Goal: Task Accomplishment & Management: Use online tool/utility

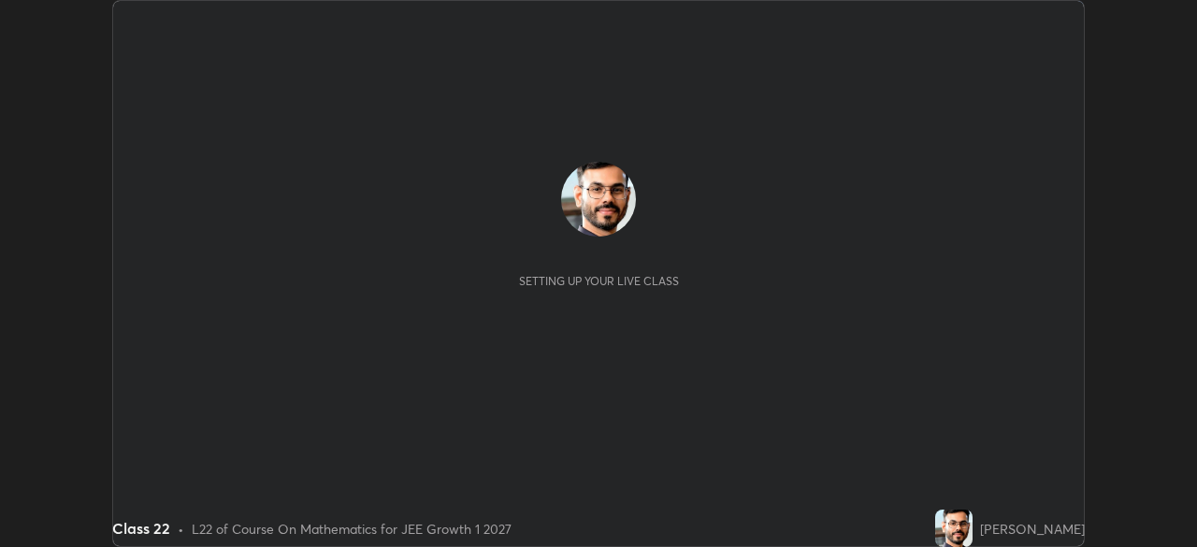
scroll to position [547, 1197]
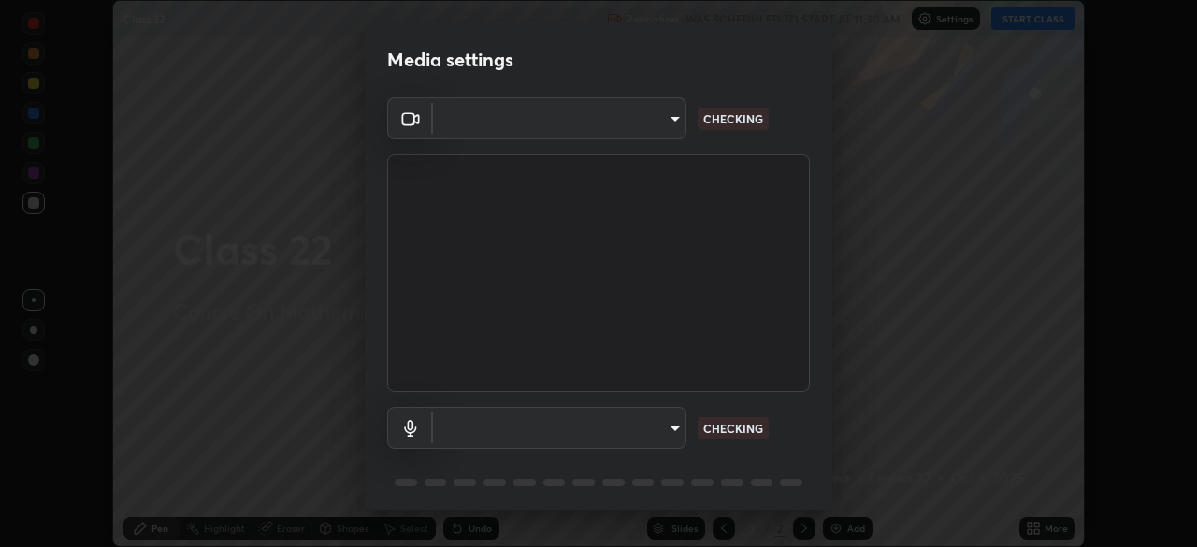
type input "7db3104c3122a209b332b64619111aa91615a24fb0de166504fa5909fce8eb30"
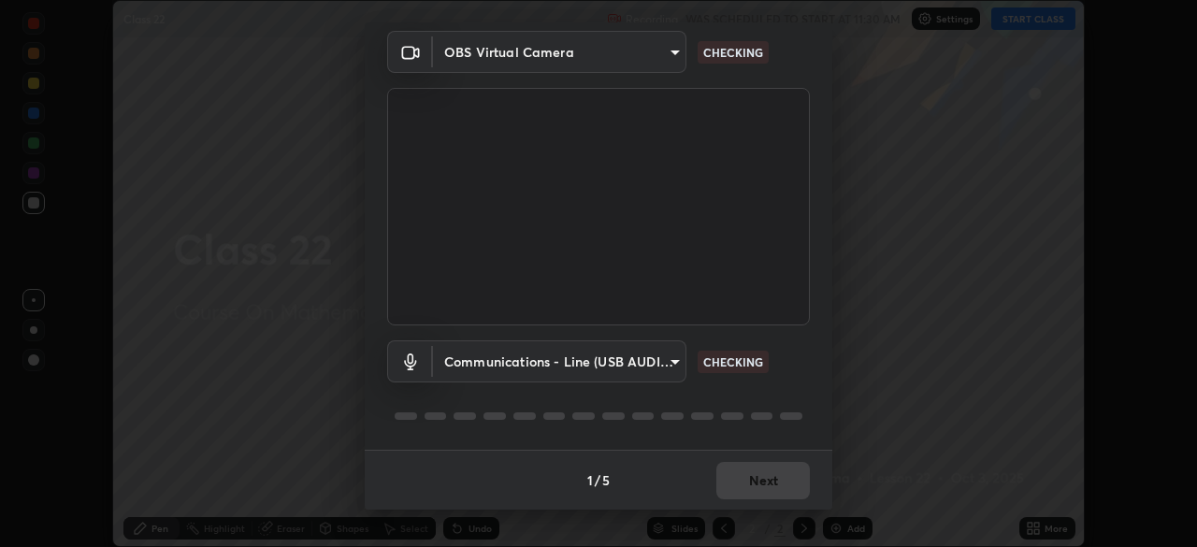
click at [665, 369] on body "Erase all Class 22 Recording WAS SCHEDULED TO START AT 11:30 AM Settings START …" at bounding box center [598, 273] width 1197 height 547
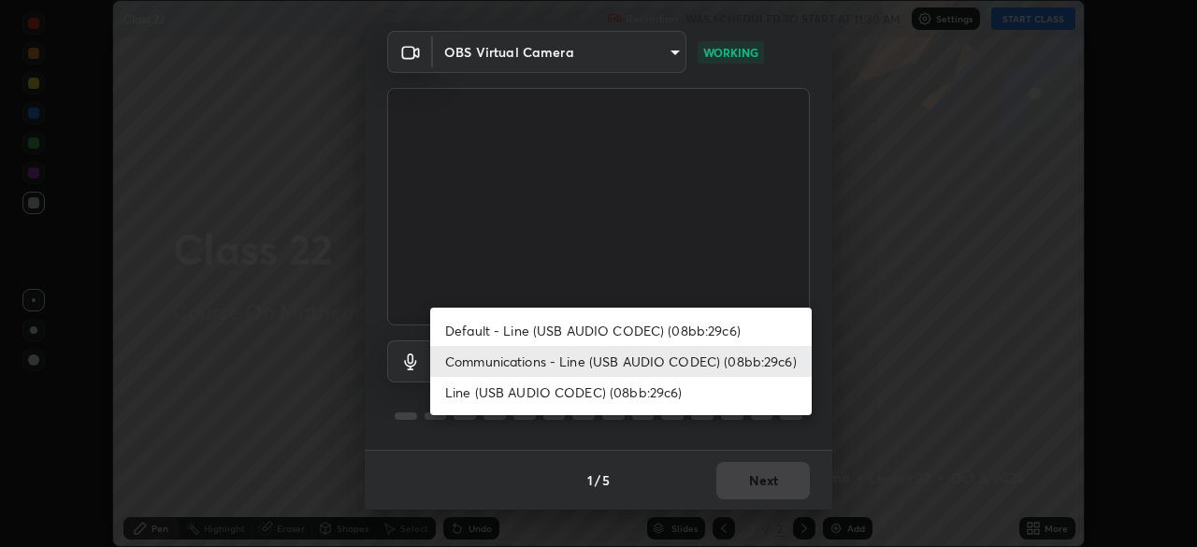
click at [711, 330] on li "Default - Line (USB AUDIO CODEC) (08bb:29c6)" at bounding box center [620, 330] width 381 height 31
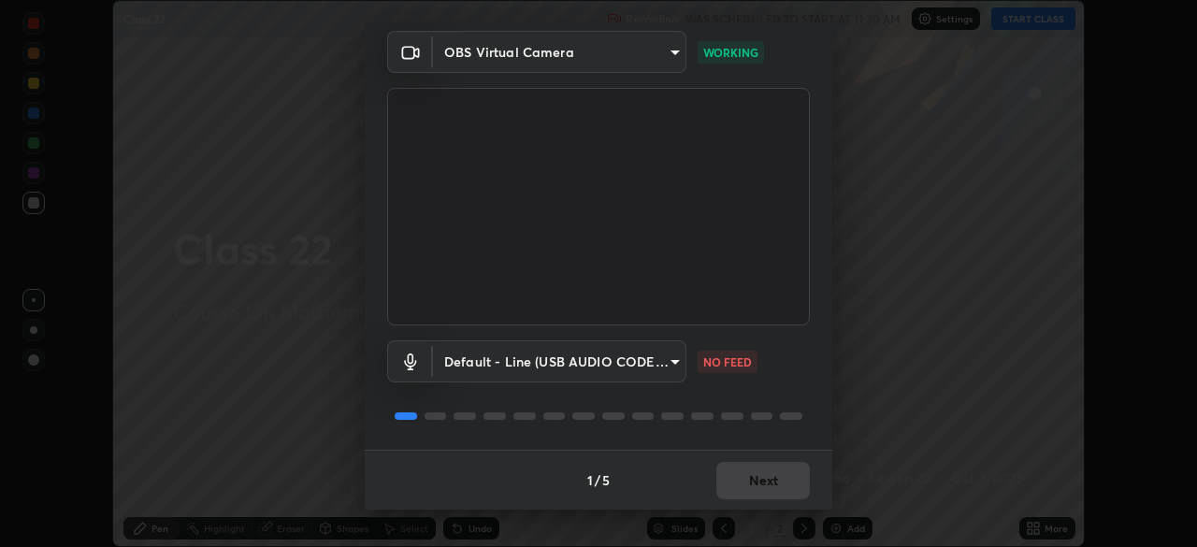
click at [663, 363] on body "Erase all Class 22 Recording WAS SCHEDULED TO START AT 11:30 AM Settings START …" at bounding box center [598, 273] width 1197 height 547
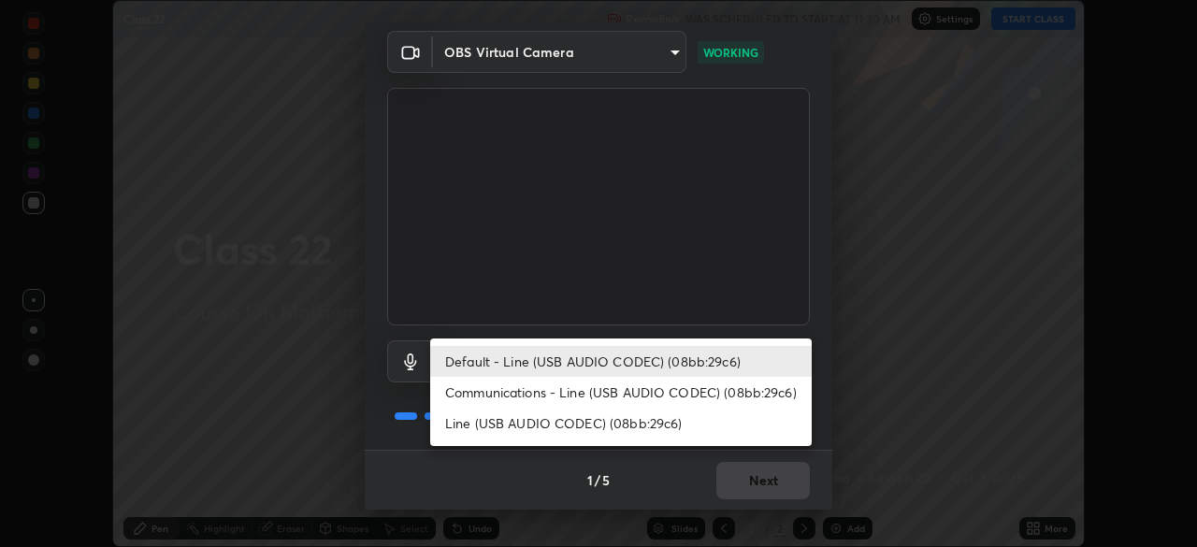
click at [637, 385] on li "Communications - Line (USB AUDIO CODEC) (08bb:29c6)" at bounding box center [620, 392] width 381 height 31
type input "communications"
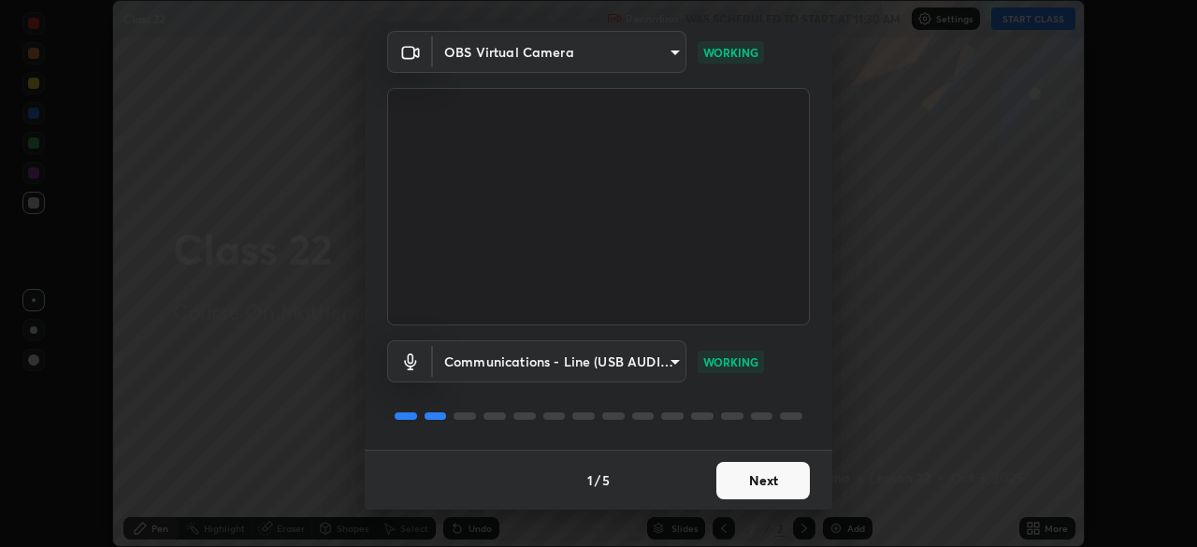
click at [756, 476] on button "Next" at bounding box center [763, 480] width 94 height 37
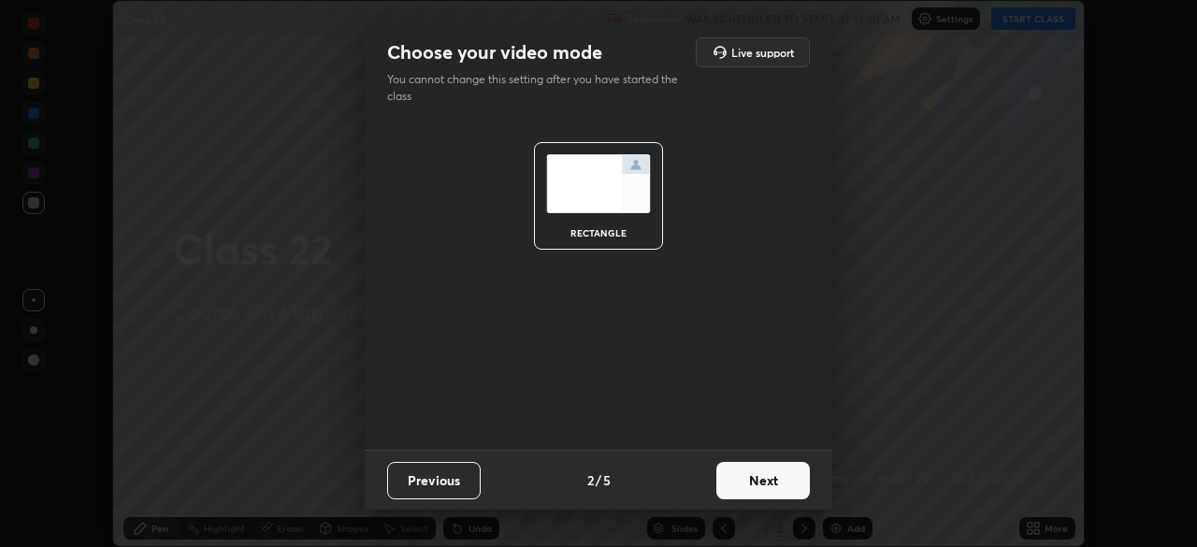
click at [767, 472] on button "Next" at bounding box center [763, 480] width 94 height 37
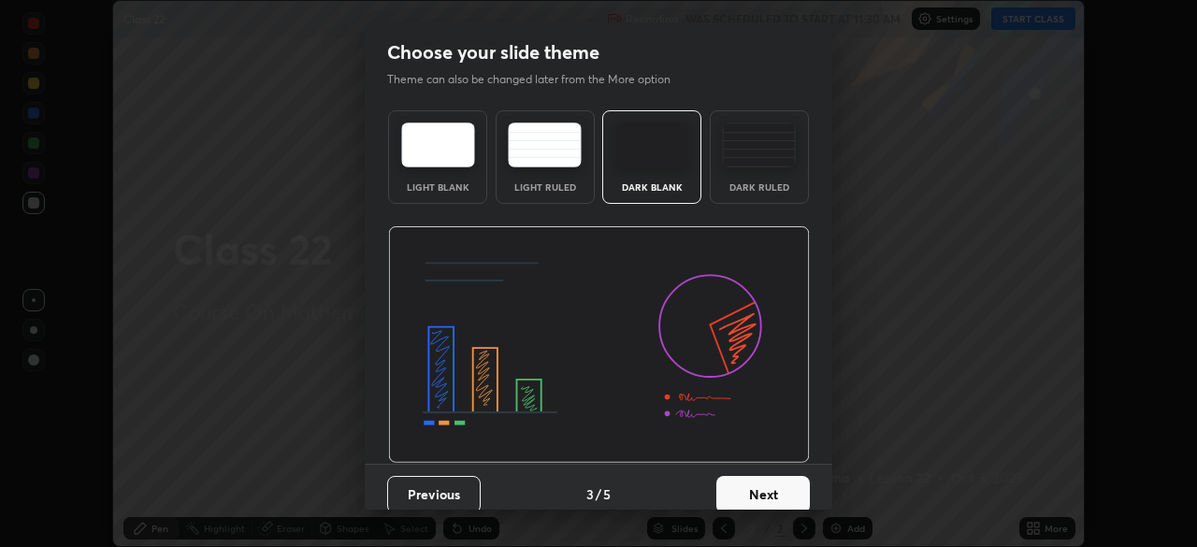
click at [737, 499] on button "Next" at bounding box center [763, 494] width 94 height 37
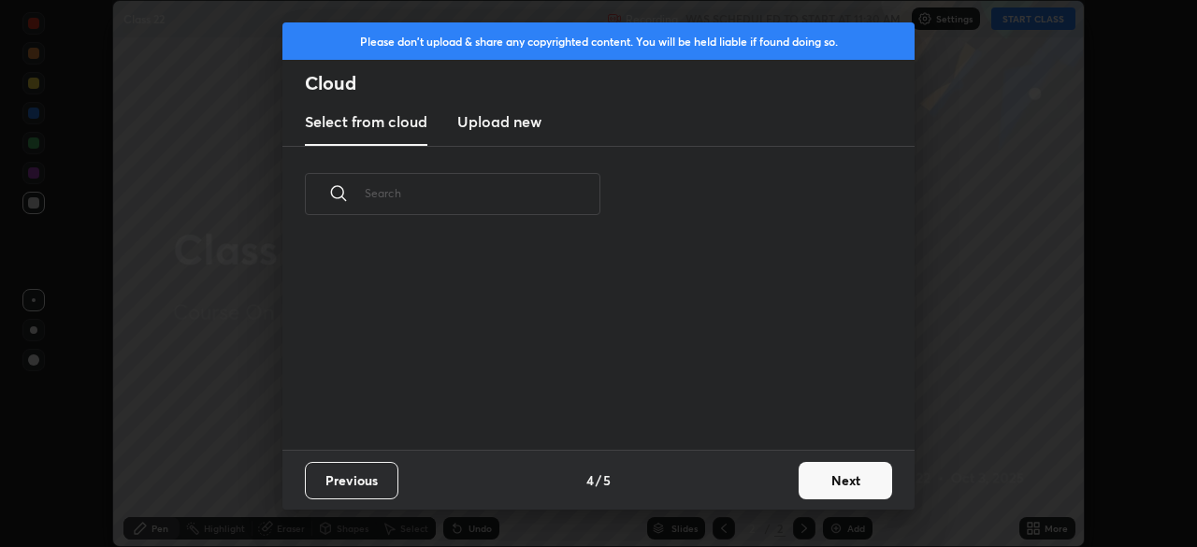
scroll to position [208, 600]
click at [803, 424] on div "grid" at bounding box center [587, 343] width 610 height 213
click at [830, 481] on button "Next" at bounding box center [846, 480] width 94 height 37
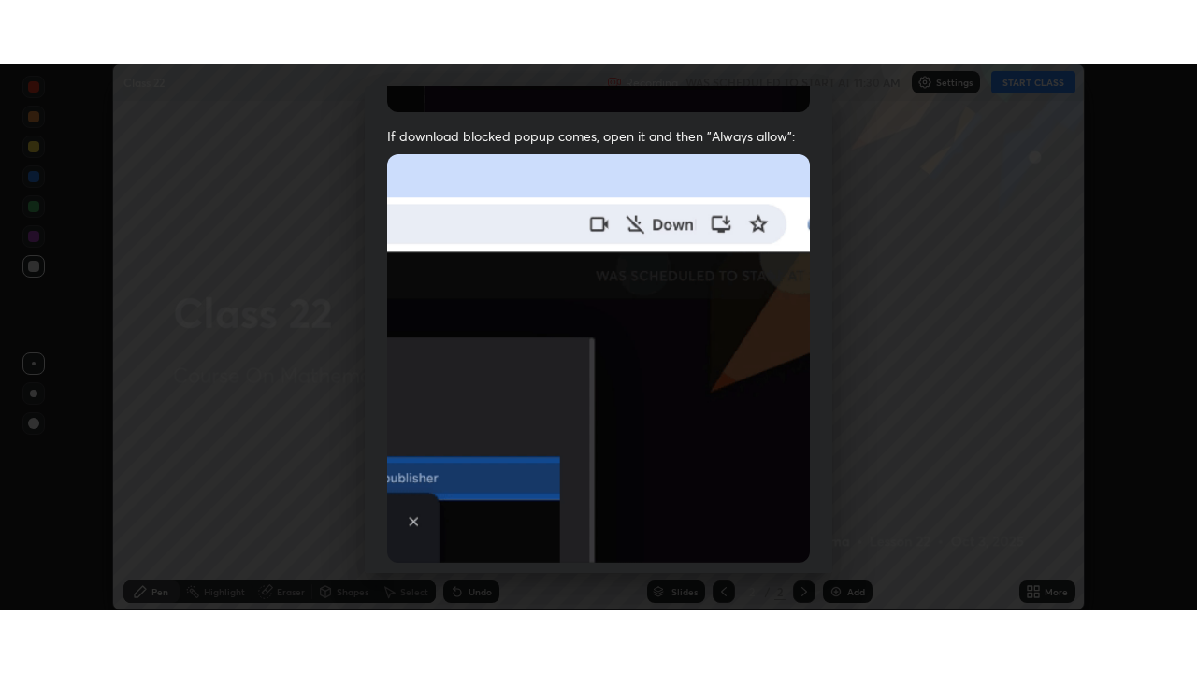
scroll to position [448, 0]
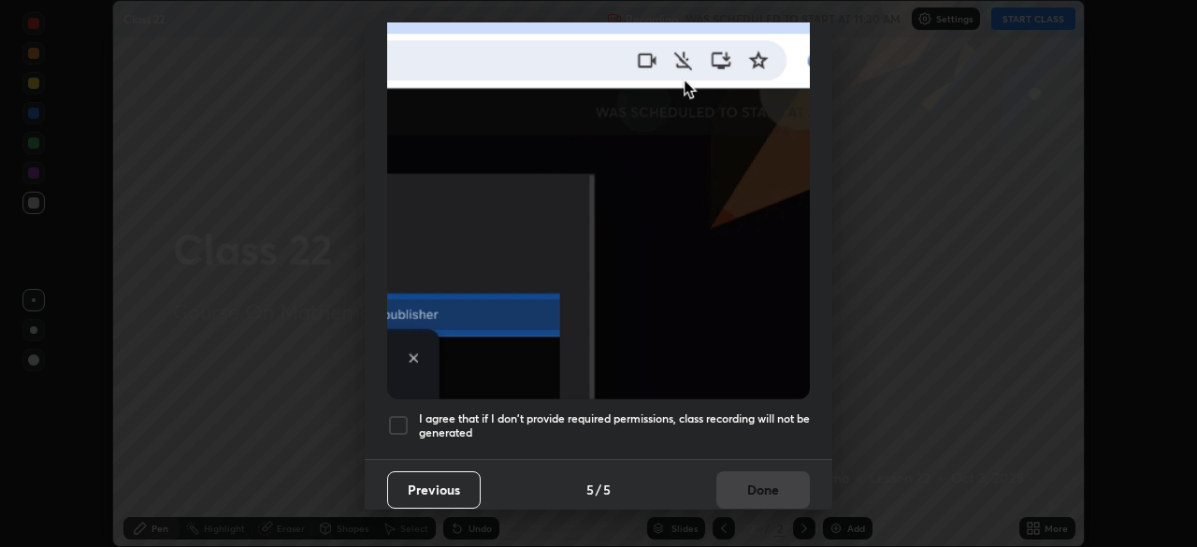
click at [622, 414] on h5 "I agree that if I don't provide required permissions, class recording will not …" at bounding box center [614, 425] width 391 height 29
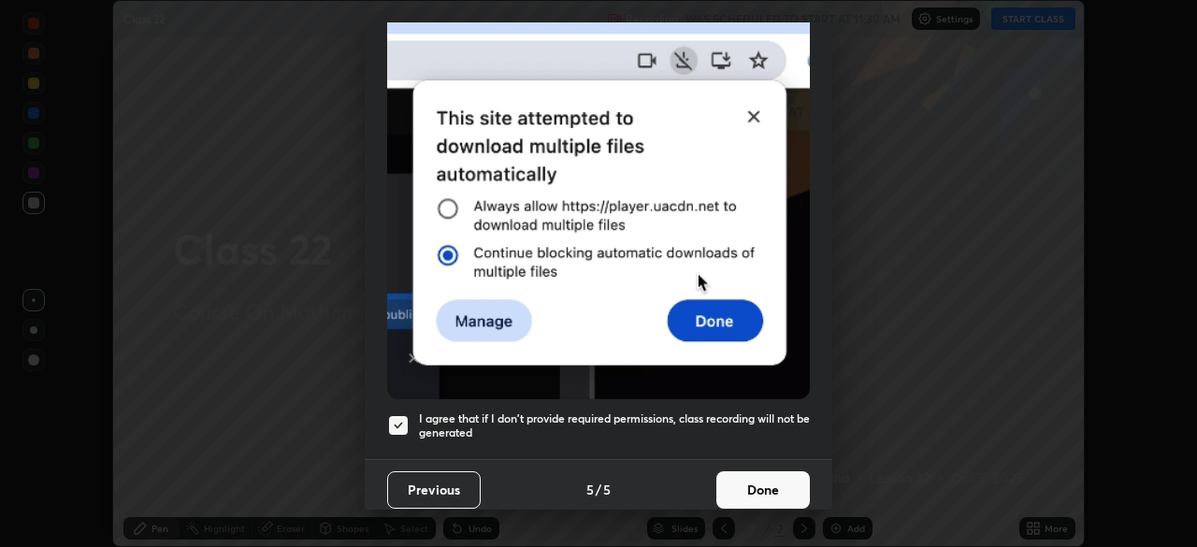
click at [747, 482] on button "Done" at bounding box center [763, 489] width 94 height 37
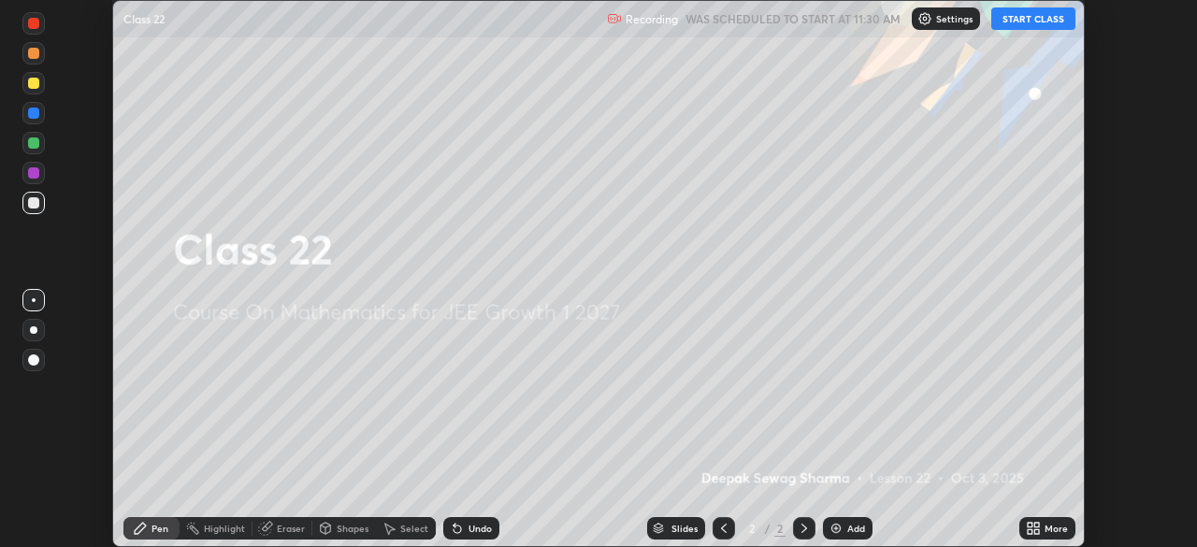
click at [1029, 15] on button "START CLASS" at bounding box center [1033, 18] width 84 height 22
click at [1037, 529] on icon at bounding box center [1036, 531] width 5 height 5
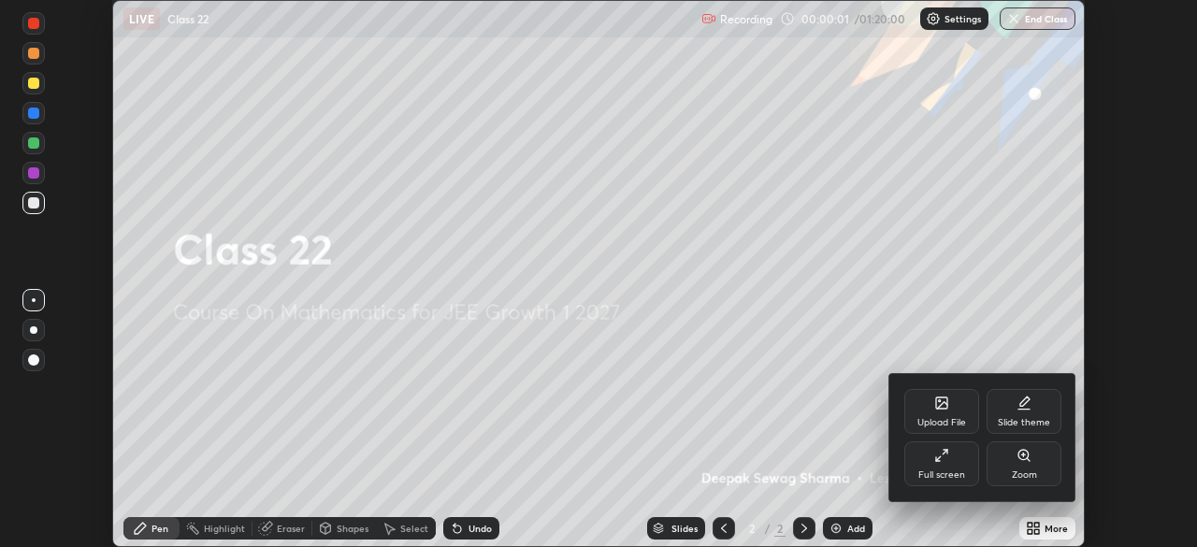
click at [943, 468] on div "Full screen" at bounding box center [941, 463] width 75 height 45
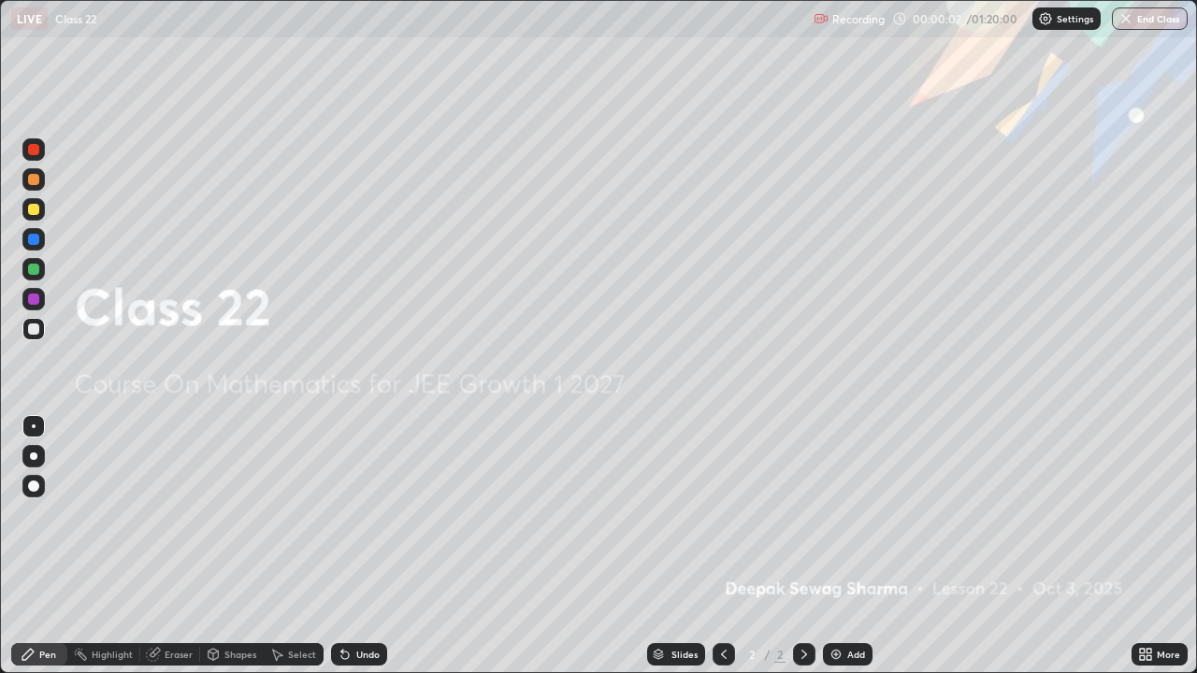
scroll to position [673, 1197]
click at [840, 546] on img at bounding box center [835, 654] width 15 height 15
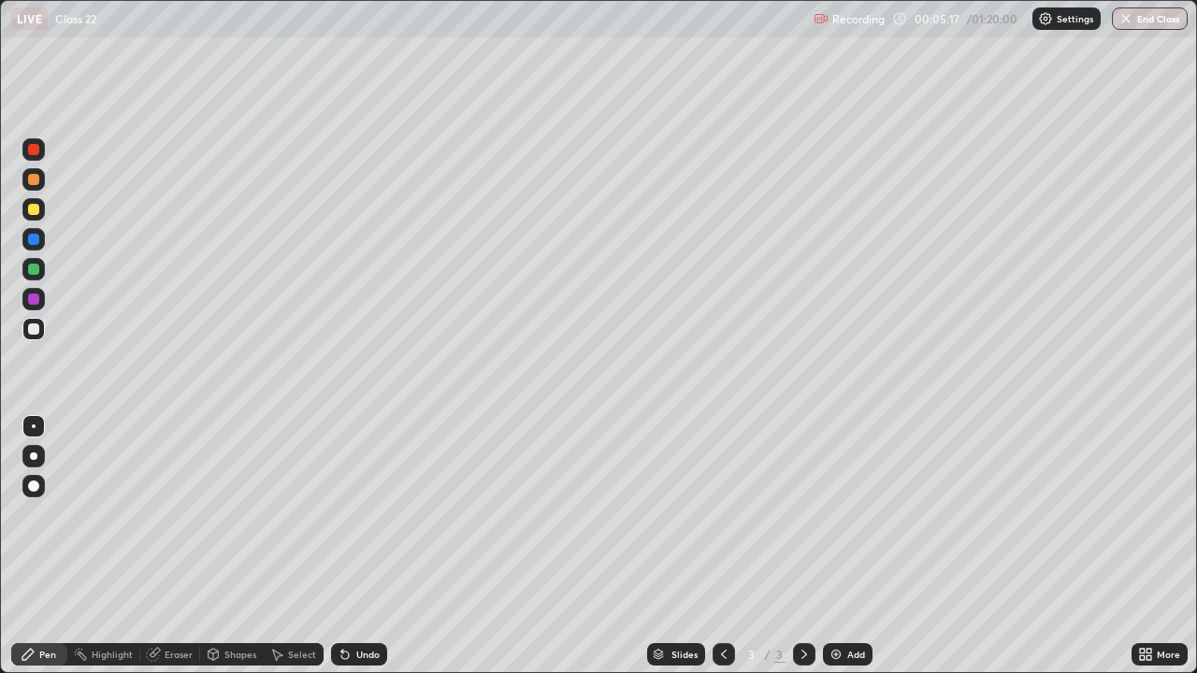
click at [36, 272] on div at bounding box center [33, 269] width 11 height 11
click at [31, 328] on div at bounding box center [33, 329] width 11 height 11
click at [224, 546] on div "Shapes" at bounding box center [240, 654] width 32 height 9
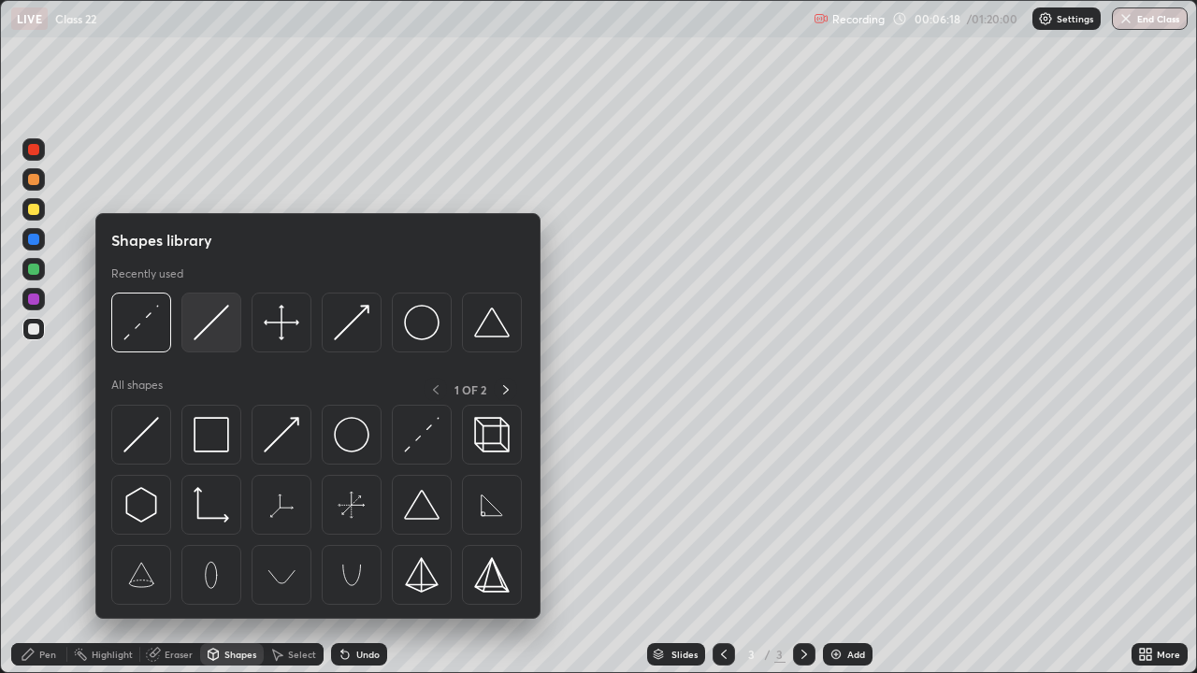
click at [211, 328] on img at bounding box center [212, 323] width 36 height 36
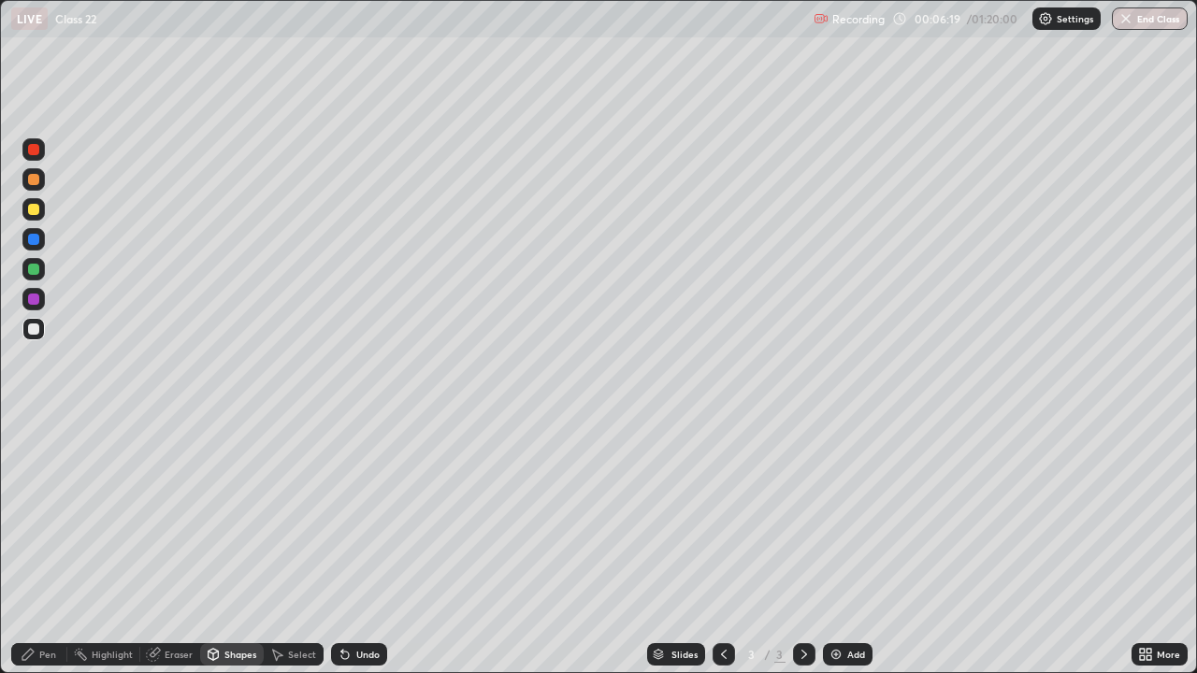
click at [33, 331] on div at bounding box center [33, 329] width 11 height 11
click at [36, 209] on div at bounding box center [33, 209] width 11 height 11
click at [36, 546] on div "Pen" at bounding box center [39, 654] width 56 height 22
click at [799, 546] on icon at bounding box center [804, 654] width 15 height 15
click at [838, 546] on img at bounding box center [835, 654] width 15 height 15
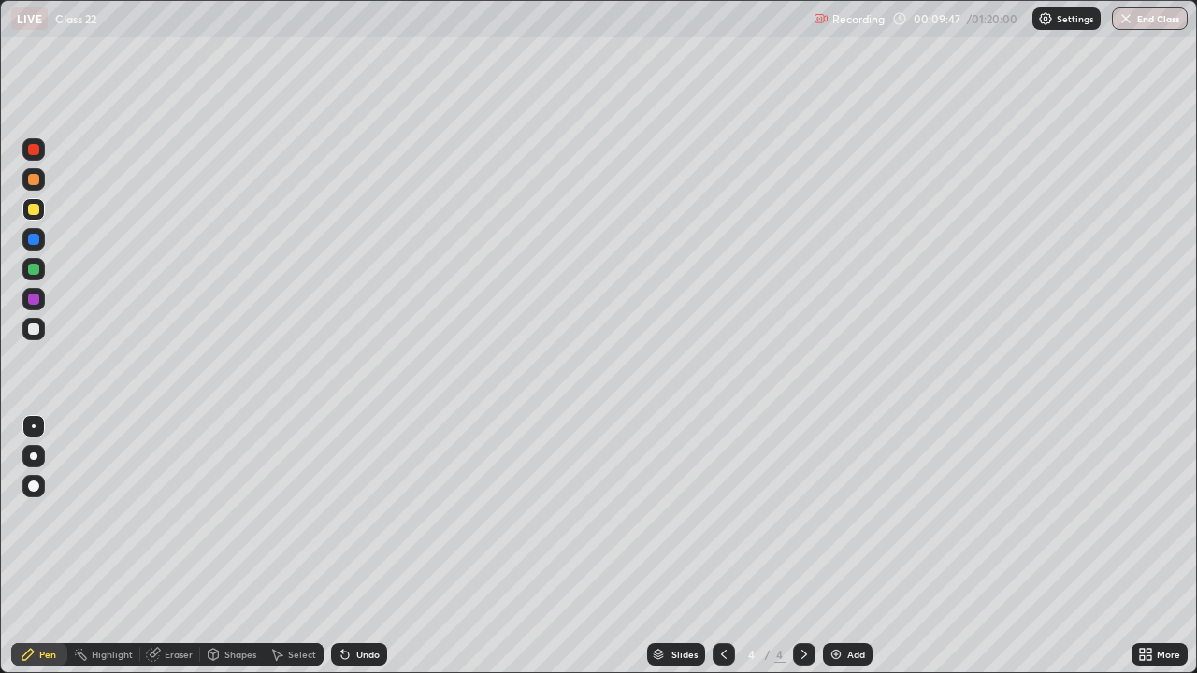
click at [226, 546] on div "Shapes" at bounding box center [240, 654] width 32 height 9
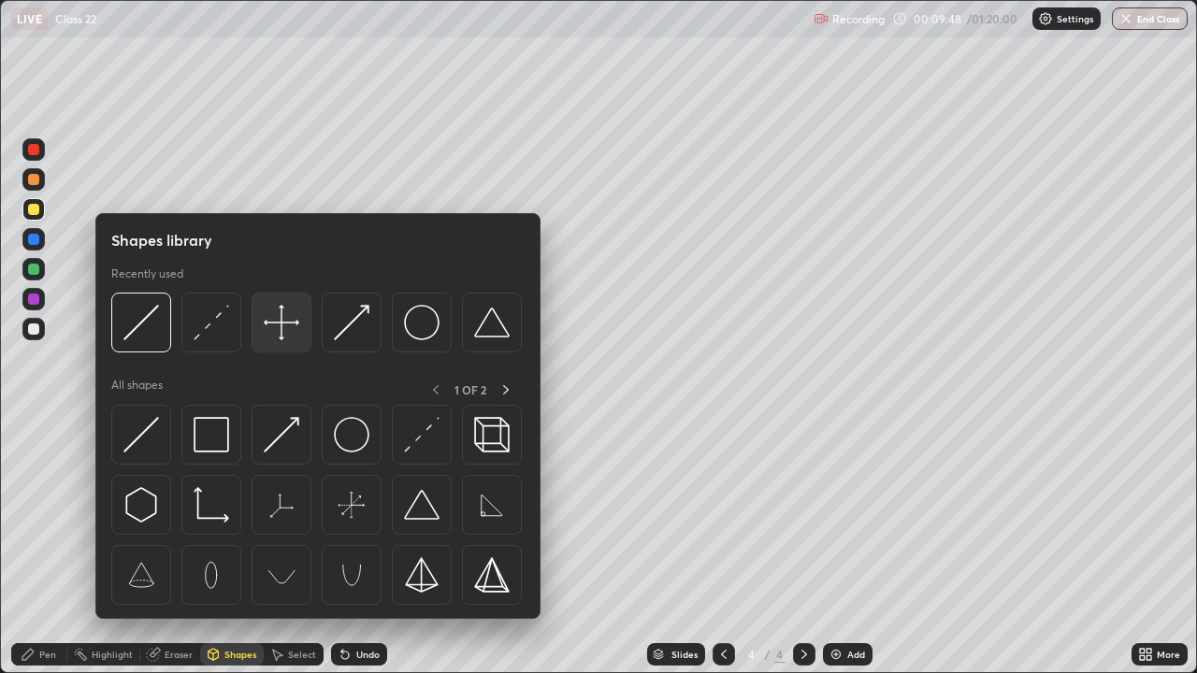
click at [276, 335] on img at bounding box center [282, 323] width 36 height 36
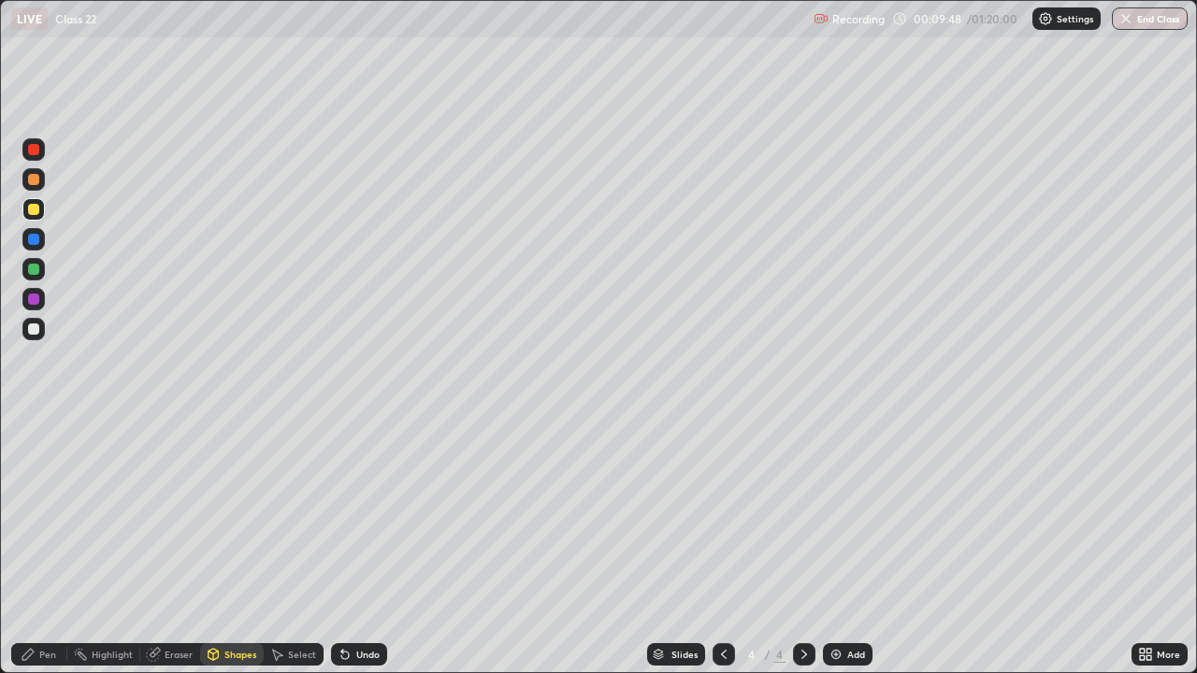
click at [34, 338] on div at bounding box center [33, 329] width 22 height 22
click at [45, 546] on div "Pen" at bounding box center [47, 654] width 17 height 9
click at [36, 276] on div at bounding box center [33, 269] width 22 height 22
click at [33, 303] on div at bounding box center [33, 299] width 11 height 11
click at [225, 546] on div "Shapes" at bounding box center [240, 654] width 32 height 9
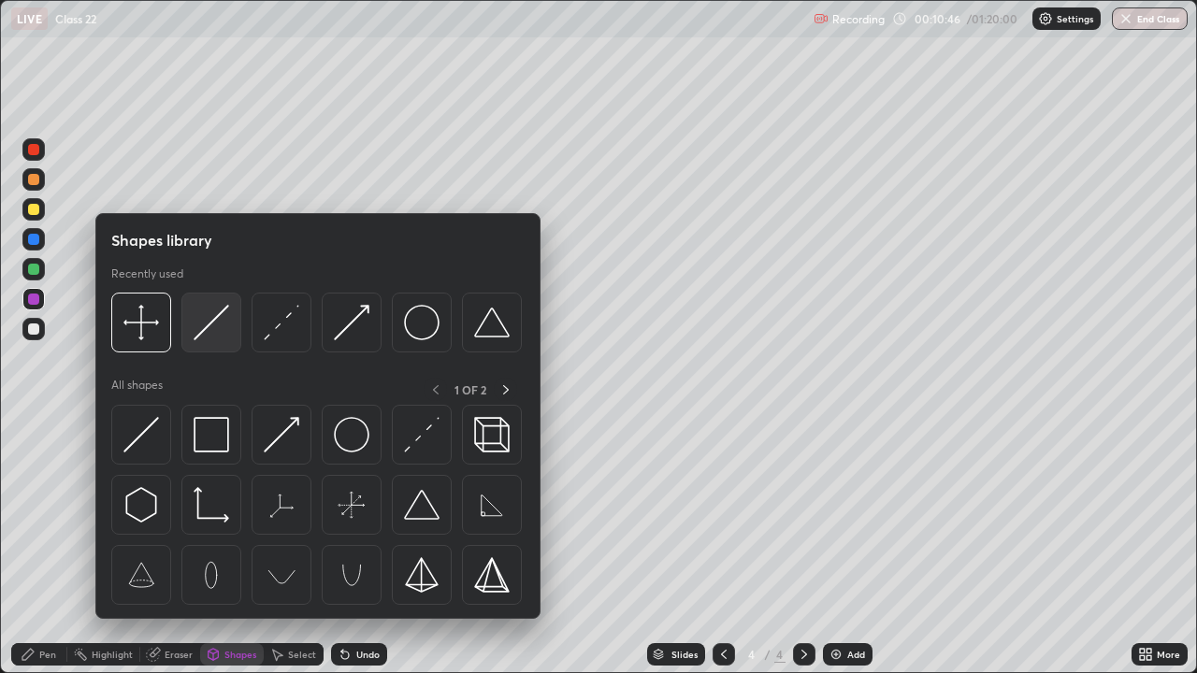
click at [201, 328] on img at bounding box center [212, 323] width 36 height 36
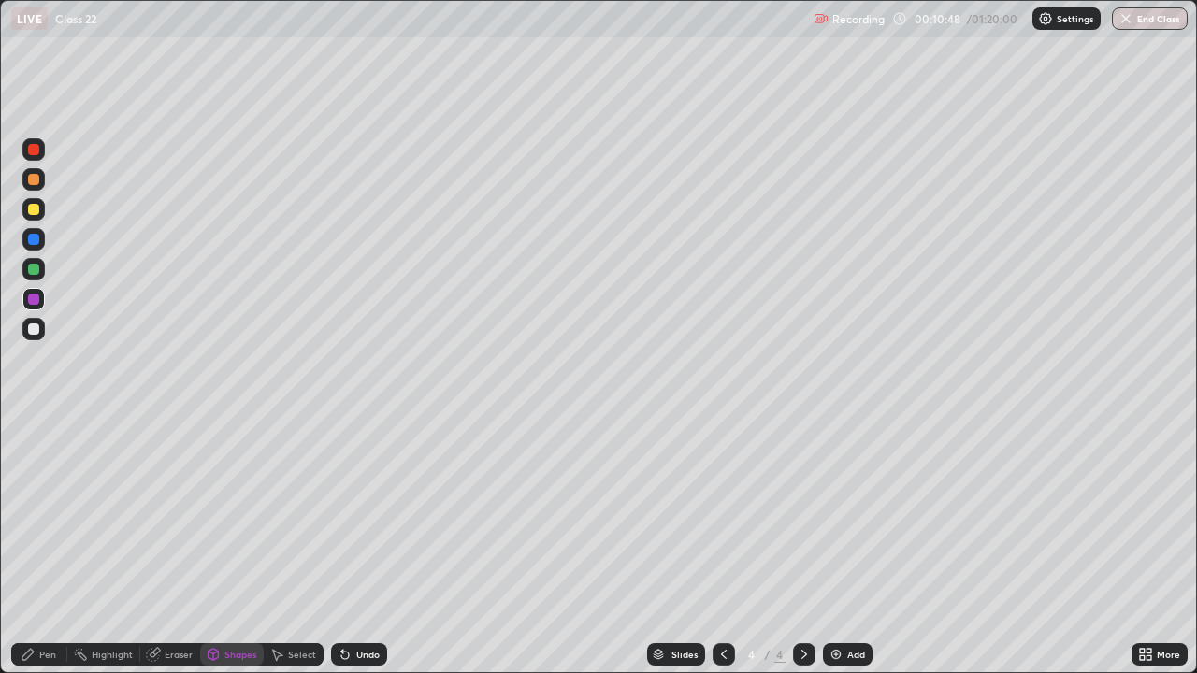
click at [35, 242] on div at bounding box center [33, 239] width 11 height 11
click at [36, 546] on div "Pen" at bounding box center [39, 654] width 56 height 22
click at [29, 207] on div at bounding box center [33, 209] width 11 height 11
click at [363, 546] on div "Undo" at bounding box center [359, 654] width 56 height 22
click at [835, 546] on img at bounding box center [835, 654] width 15 height 15
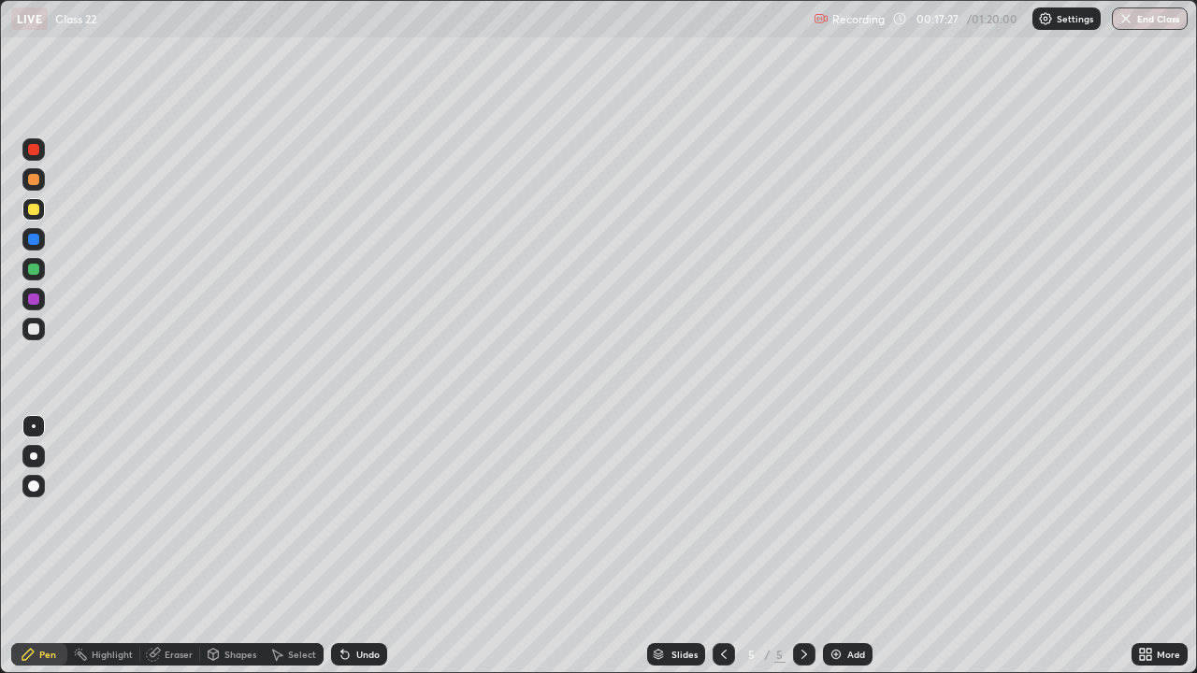
click at [38, 331] on div at bounding box center [33, 329] width 11 height 11
click at [35, 268] on div at bounding box center [33, 269] width 11 height 11
click at [28, 240] on div at bounding box center [33, 239] width 11 height 11
click at [33, 329] on div at bounding box center [33, 329] width 11 height 11
click at [423, 546] on div "Slides 5 / 5 Add" at bounding box center [759, 654] width 744 height 37
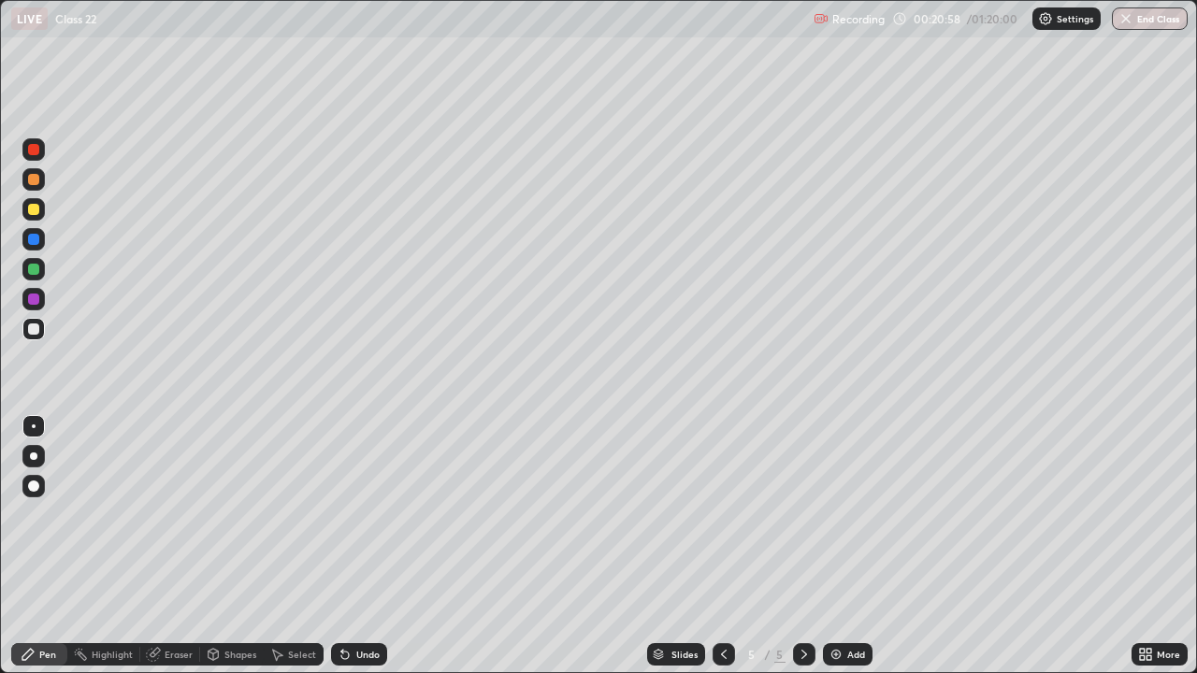
click at [433, 546] on div "Slides 5 / 5 Add" at bounding box center [759, 654] width 744 height 37
click at [478, 546] on div "Slides 5 / 5 Add" at bounding box center [759, 654] width 744 height 37
click at [486, 546] on div "Slides 5 / 5 Add" at bounding box center [759, 654] width 744 height 37
click at [495, 546] on div "Slides 5 / 5 Add" at bounding box center [759, 654] width 744 height 37
click at [518, 546] on div "Slides 5 / 5 Add" at bounding box center [759, 654] width 744 height 37
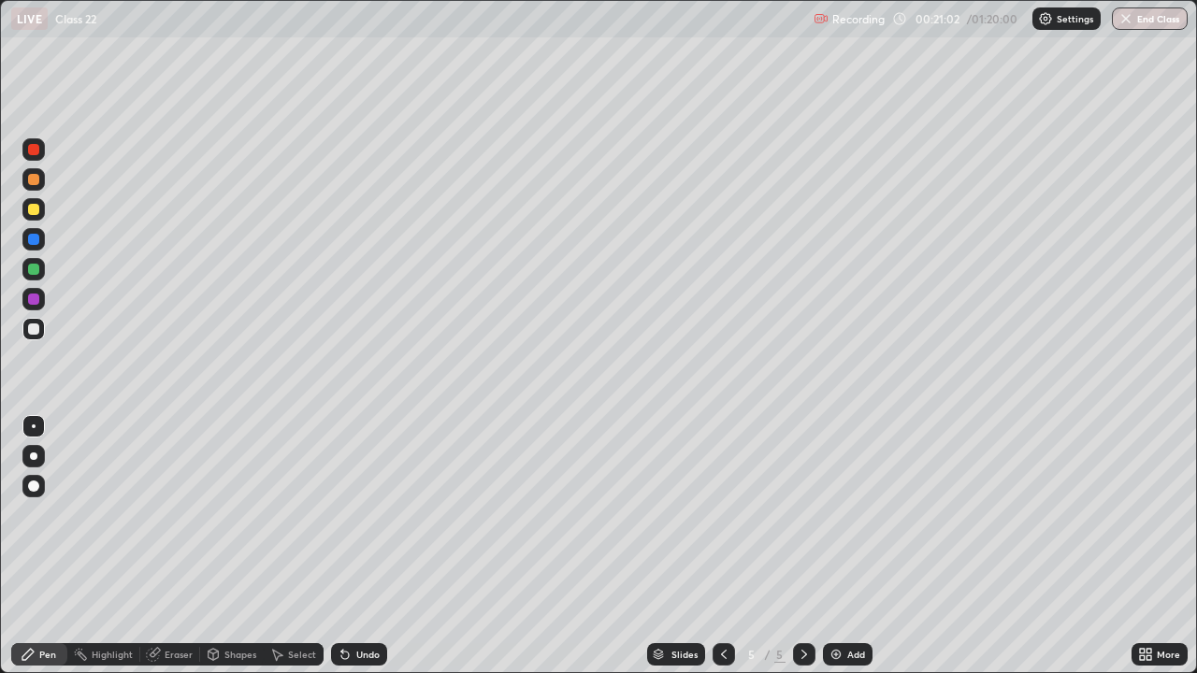
click at [522, 546] on div "Slides 5 / 5 Add" at bounding box center [759, 654] width 744 height 37
click at [35, 275] on div at bounding box center [33, 269] width 22 height 22
click at [37, 298] on div at bounding box center [33, 299] width 11 height 11
click at [831, 546] on img at bounding box center [835, 654] width 15 height 15
click at [33, 213] on div at bounding box center [33, 209] width 11 height 11
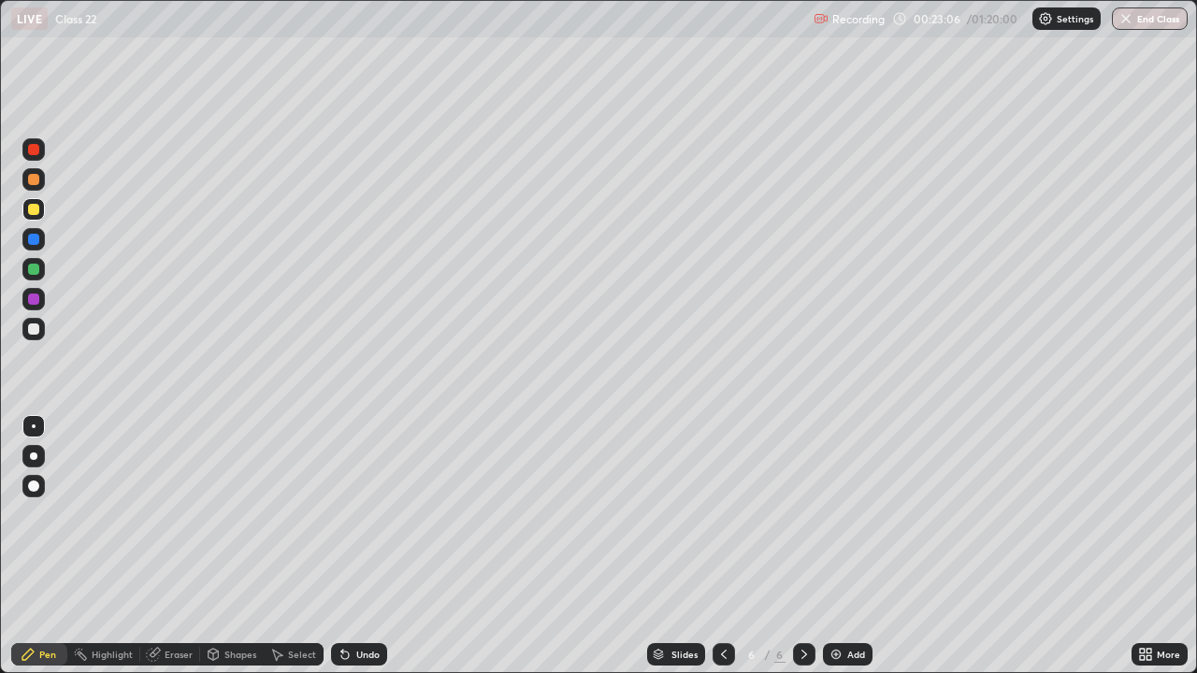
click at [31, 180] on div at bounding box center [33, 179] width 11 height 11
click at [722, 546] on icon at bounding box center [723, 654] width 15 height 15
click at [803, 546] on icon at bounding box center [804, 654] width 15 height 15
click at [34, 272] on div at bounding box center [33, 269] width 11 height 11
click at [722, 546] on icon at bounding box center [723, 654] width 15 height 15
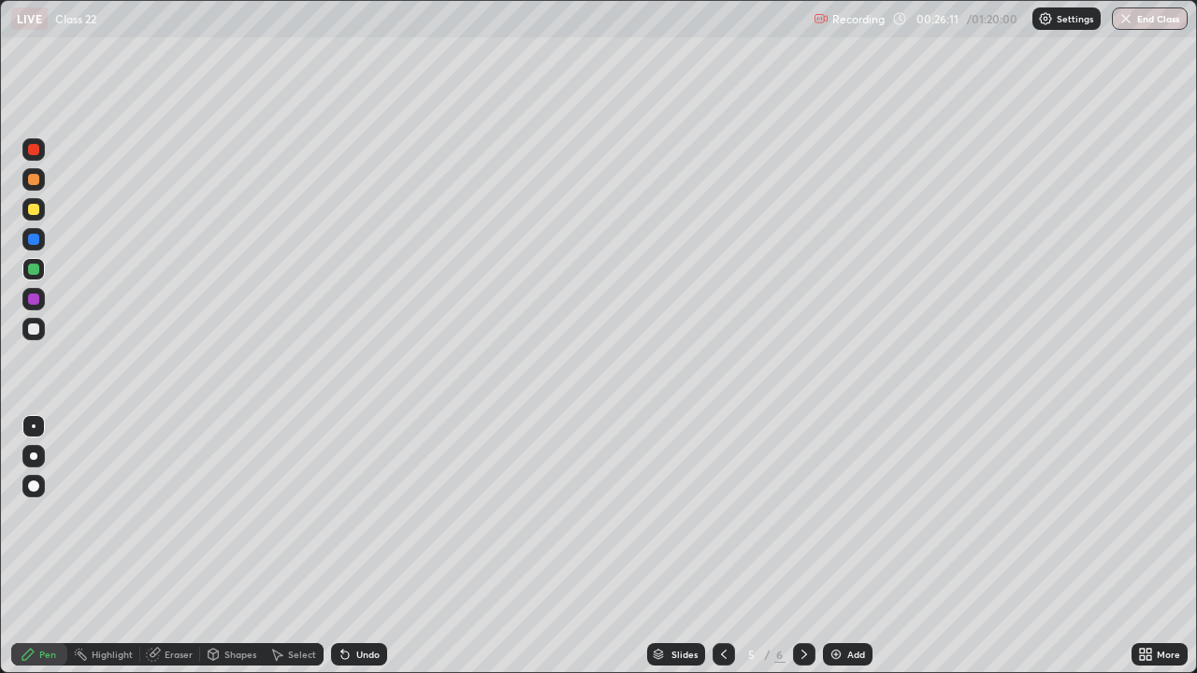
click at [801, 546] on icon at bounding box center [804, 654] width 15 height 15
click at [37, 325] on div at bounding box center [33, 329] width 11 height 11
click at [35, 298] on div at bounding box center [33, 299] width 11 height 11
click at [283, 546] on div "Select" at bounding box center [294, 654] width 60 height 22
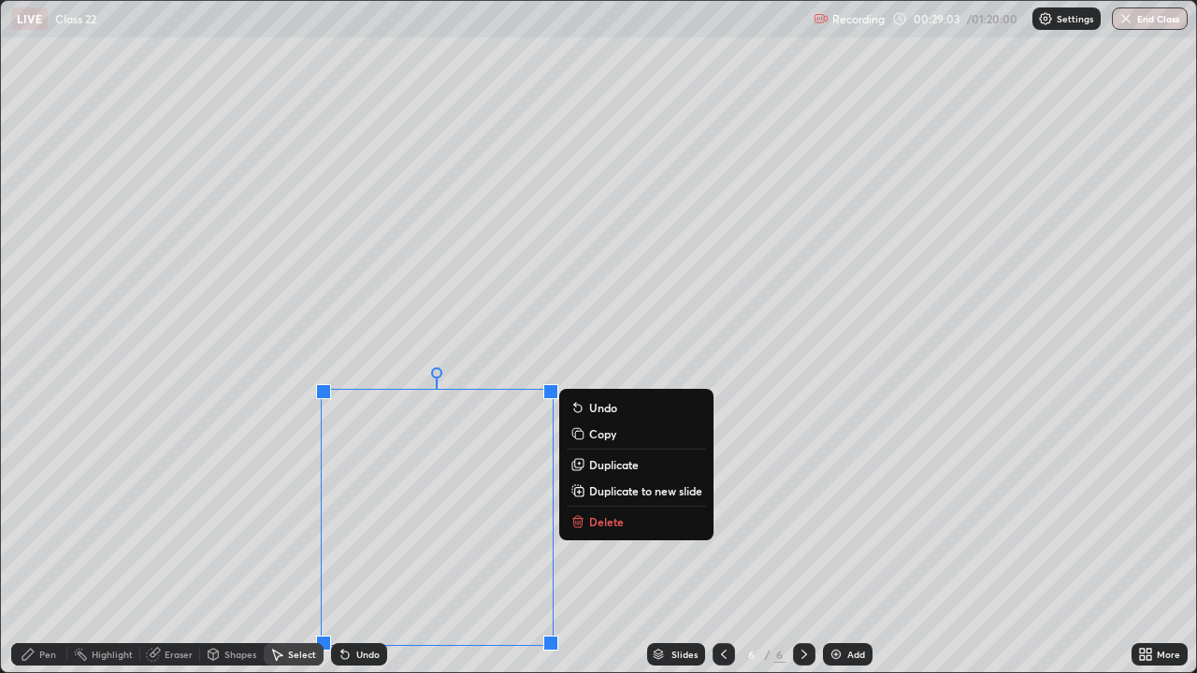
click at [603, 492] on p "Duplicate to new slide" at bounding box center [645, 490] width 113 height 15
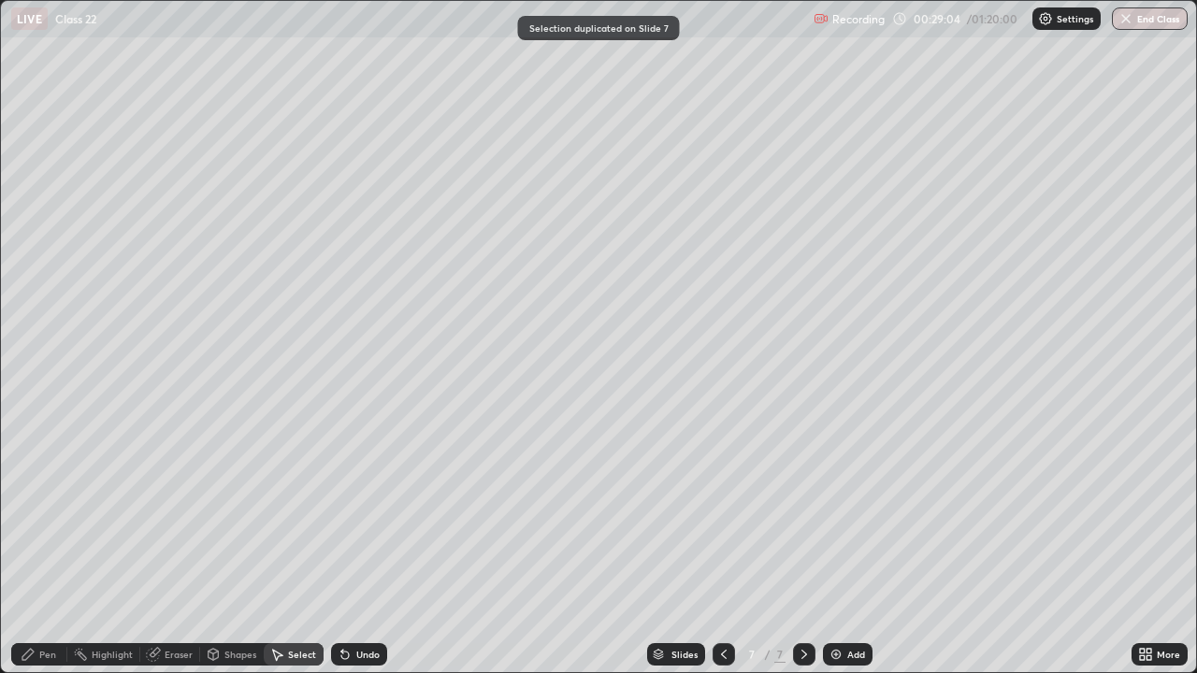
click at [167, 546] on div "Eraser" at bounding box center [179, 654] width 28 height 9
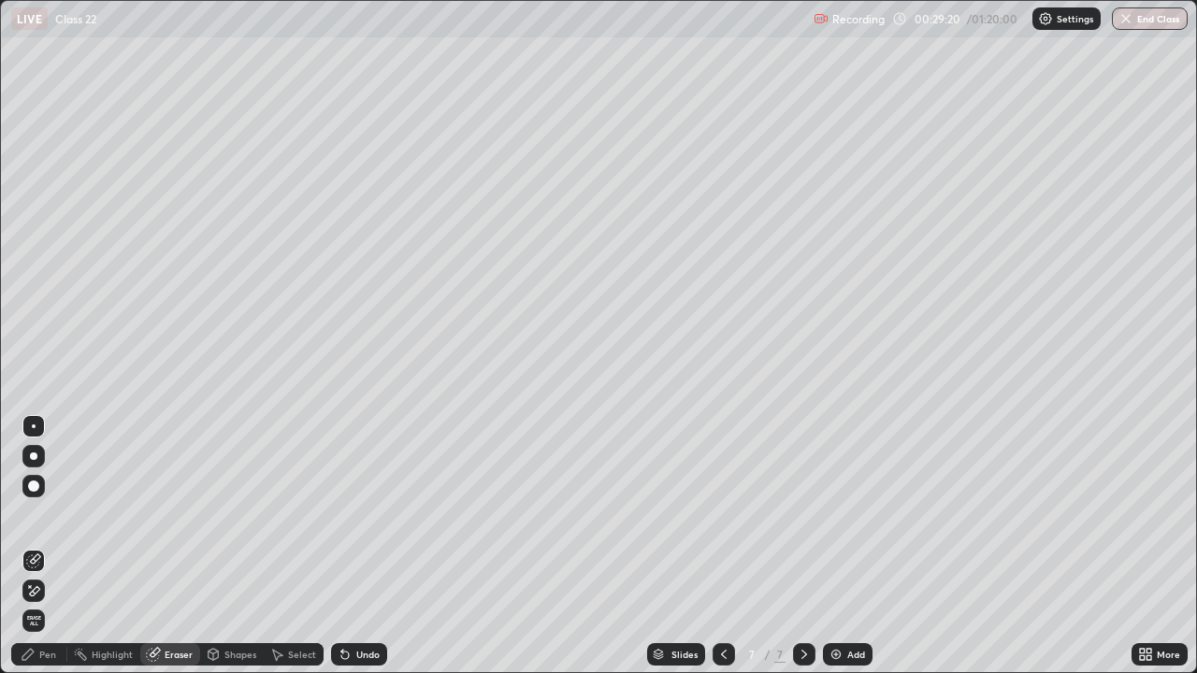
click at [31, 546] on icon at bounding box center [28, 654] width 15 height 15
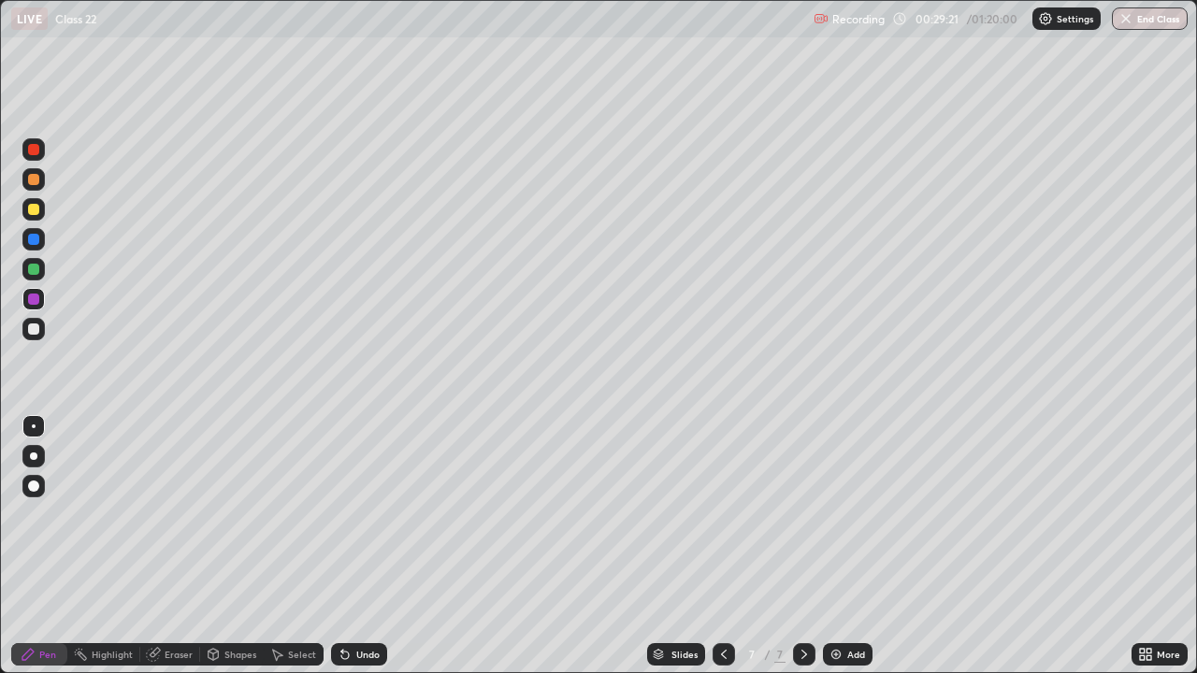
click at [26, 326] on div at bounding box center [33, 329] width 22 height 22
click at [34, 266] on div at bounding box center [33, 269] width 11 height 11
click at [36, 210] on div at bounding box center [33, 209] width 11 height 11
click at [34, 322] on div at bounding box center [33, 329] width 22 height 22
click at [230, 546] on div "Shapes" at bounding box center [232, 654] width 64 height 22
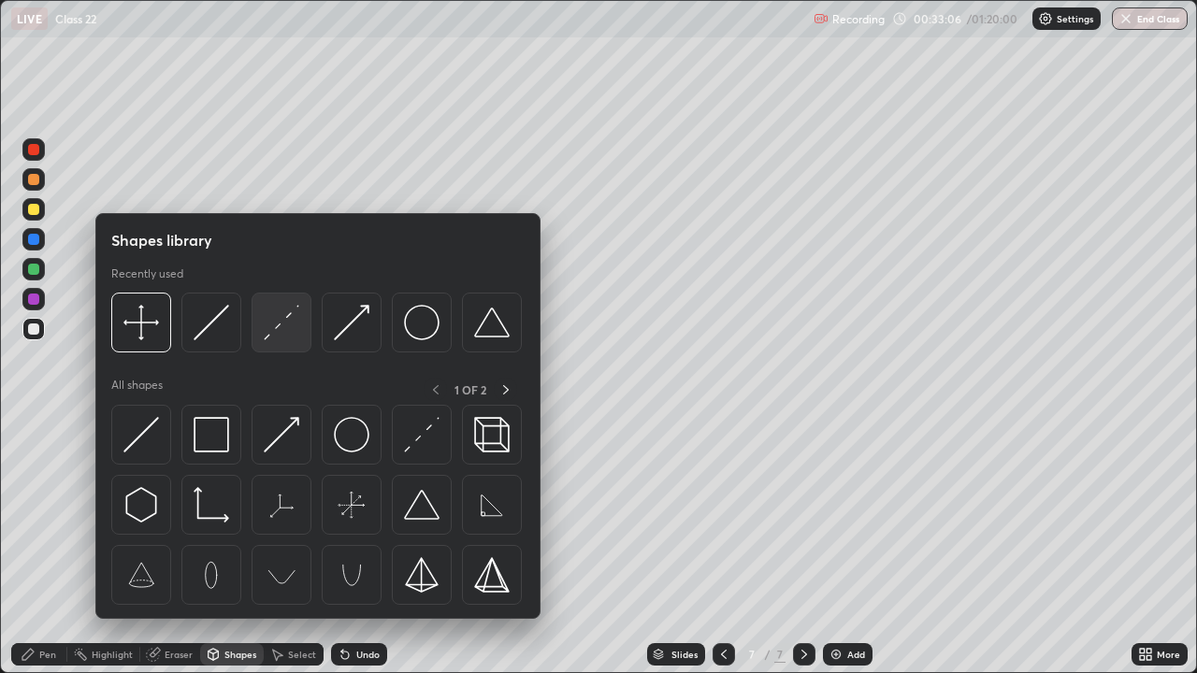
click at [288, 334] on img at bounding box center [282, 323] width 36 height 36
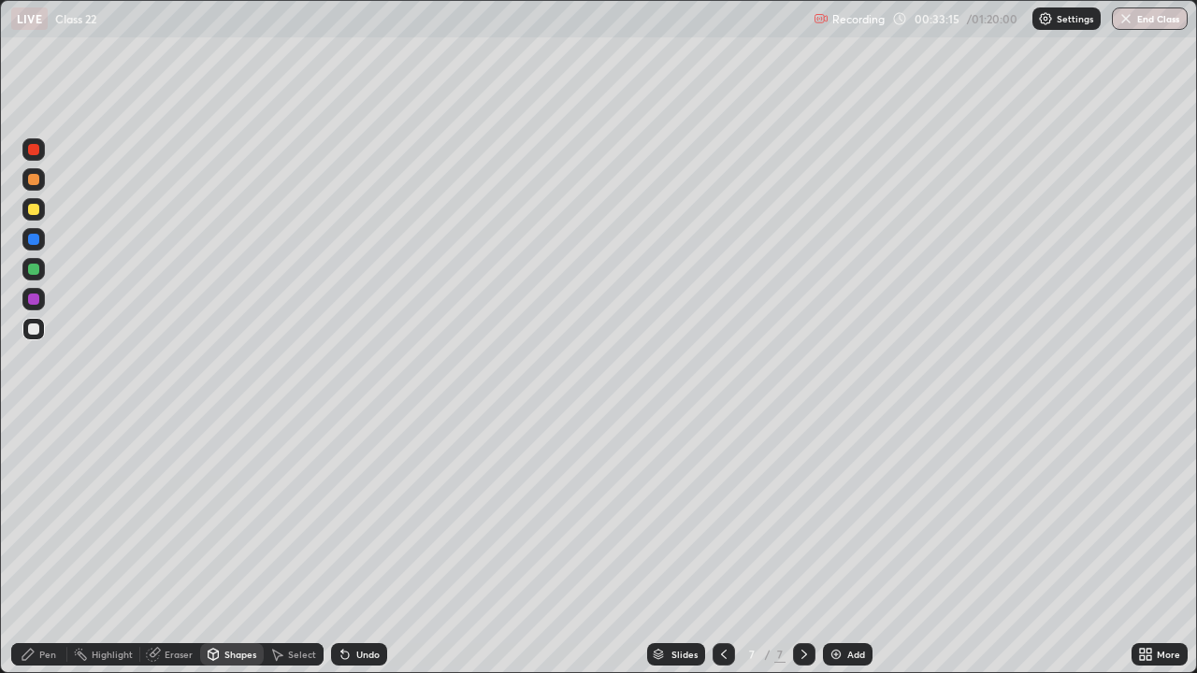
click at [26, 546] on icon at bounding box center [27, 654] width 11 height 11
click at [225, 546] on div "Shapes" at bounding box center [240, 654] width 32 height 9
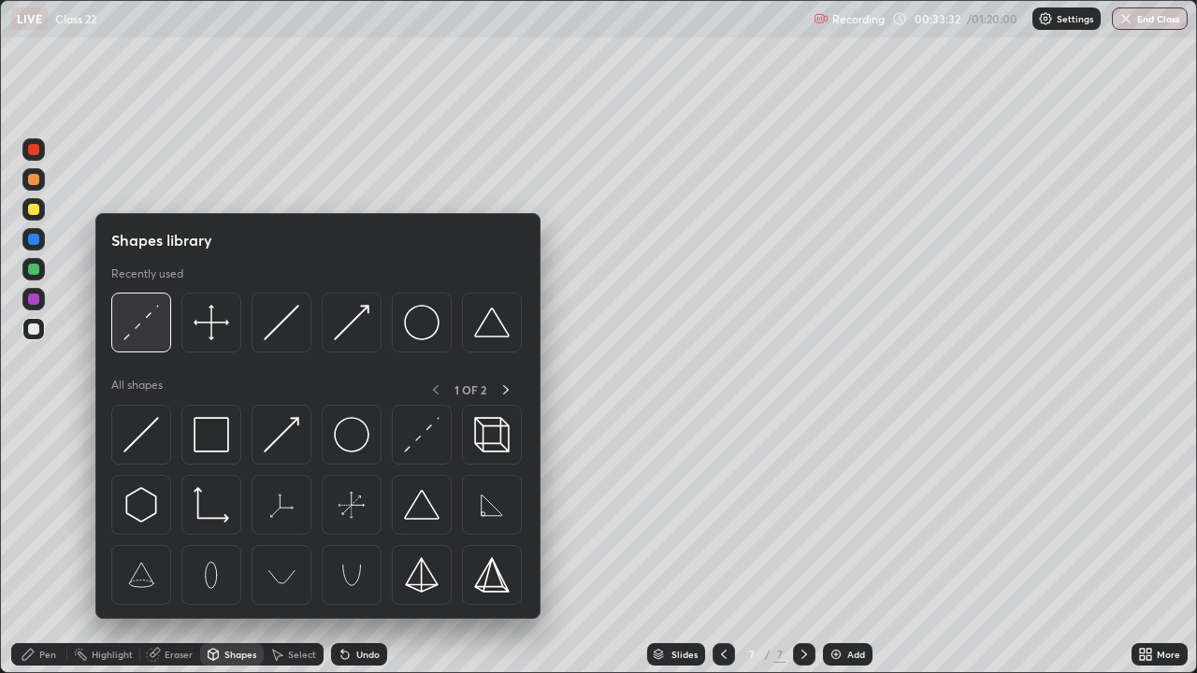
click at [135, 334] on img at bounding box center [141, 323] width 36 height 36
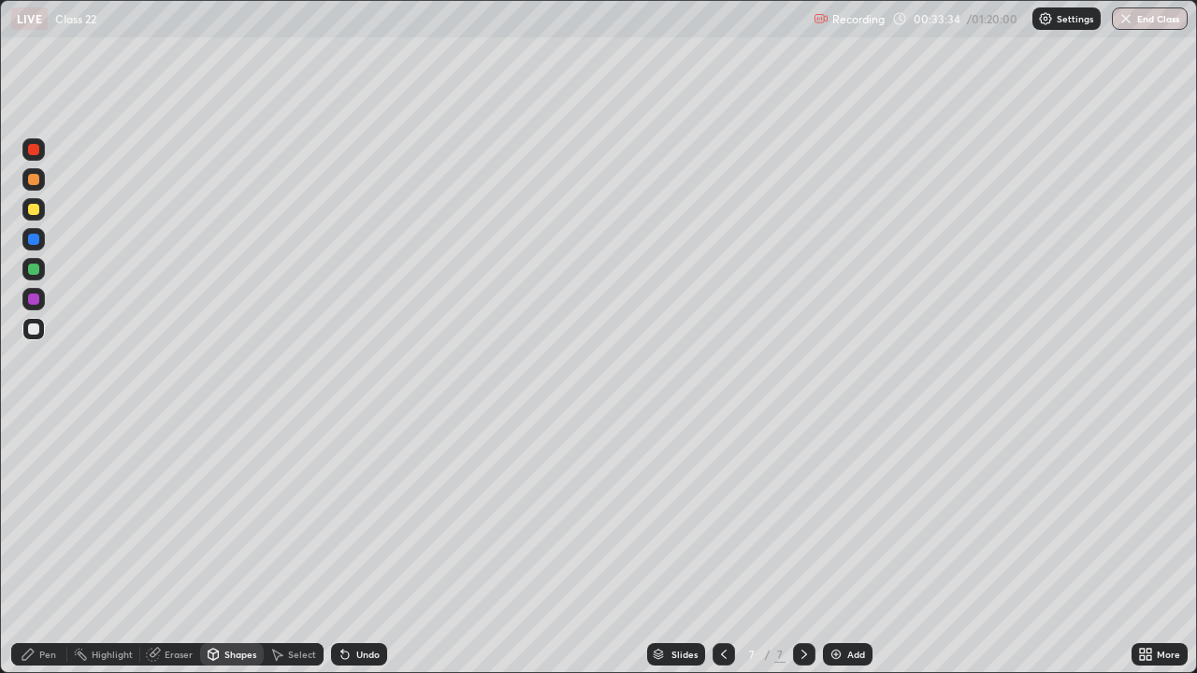
click at [35, 182] on div at bounding box center [33, 179] width 11 height 11
click at [36, 546] on div "Pen" at bounding box center [39, 654] width 56 height 22
click at [219, 546] on icon at bounding box center [213, 654] width 15 height 15
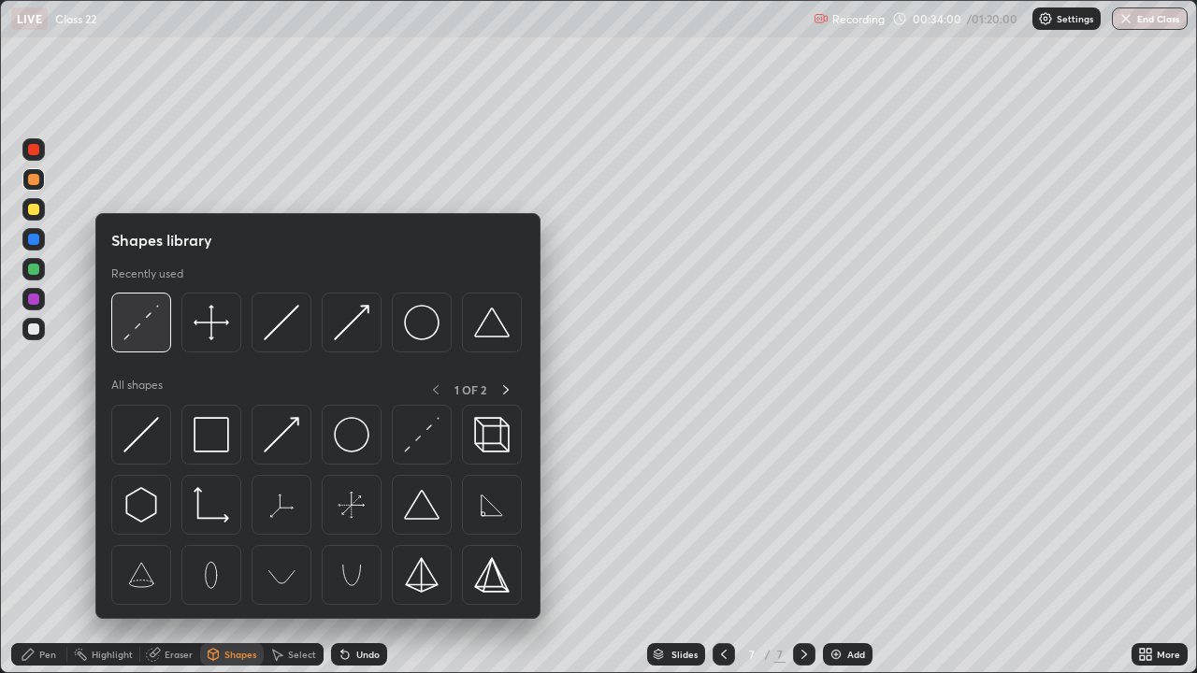
click at [148, 338] on img at bounding box center [141, 323] width 36 height 36
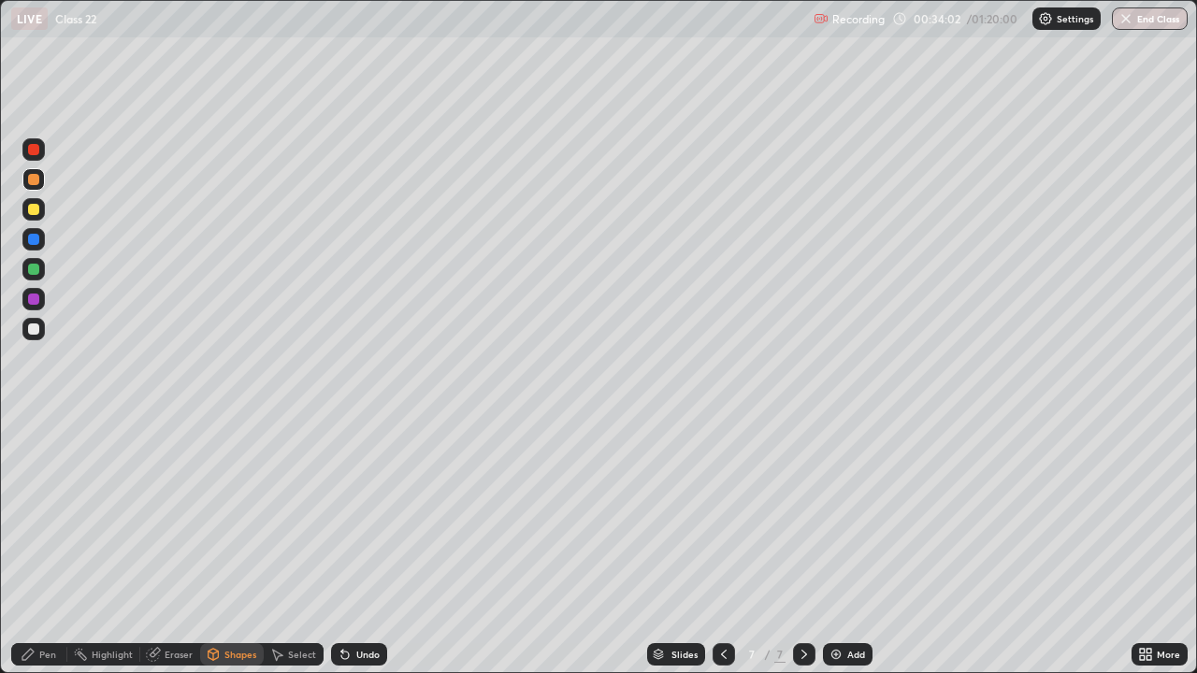
click at [34, 234] on div at bounding box center [33, 239] width 11 height 11
click at [39, 546] on div "Pen" at bounding box center [47, 654] width 17 height 9
click at [34, 330] on div at bounding box center [33, 329] width 11 height 11
click at [722, 546] on icon at bounding box center [723, 654] width 15 height 15
click at [722, 546] on icon at bounding box center [724, 654] width 6 height 9
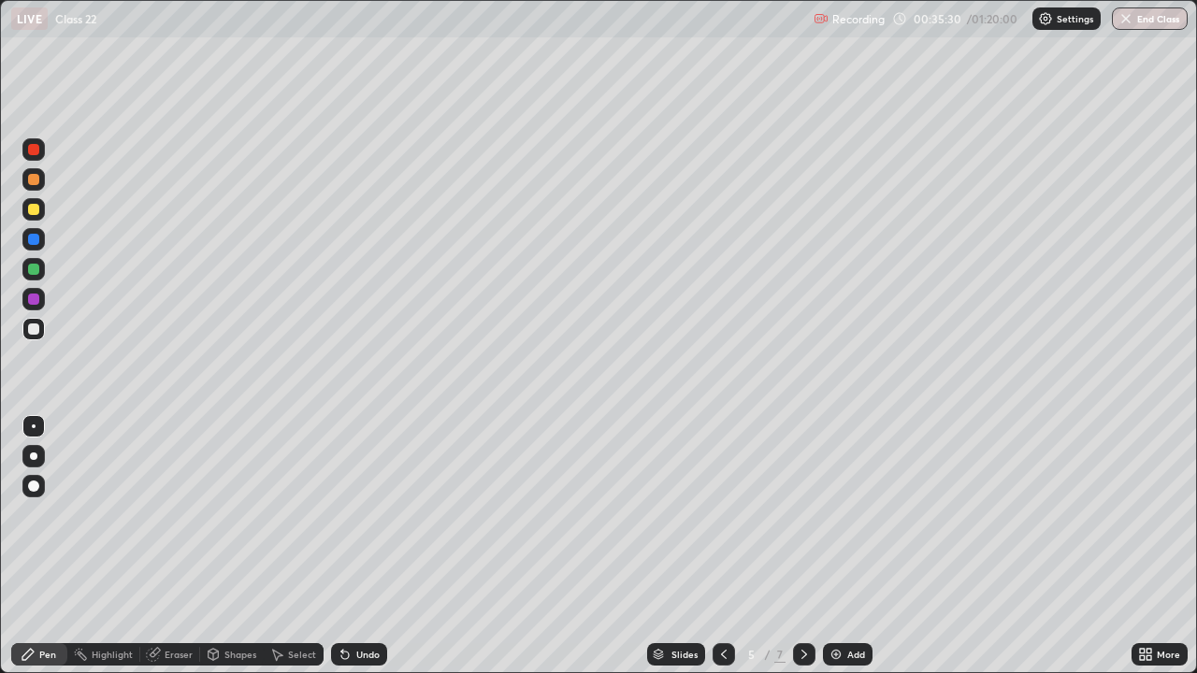
click at [722, 546] on icon at bounding box center [723, 654] width 15 height 15
click at [795, 546] on div at bounding box center [804, 654] width 22 height 22
click at [802, 546] on icon at bounding box center [804, 654] width 15 height 15
click at [800, 546] on icon at bounding box center [804, 654] width 15 height 15
click at [32, 267] on div at bounding box center [33, 269] width 11 height 11
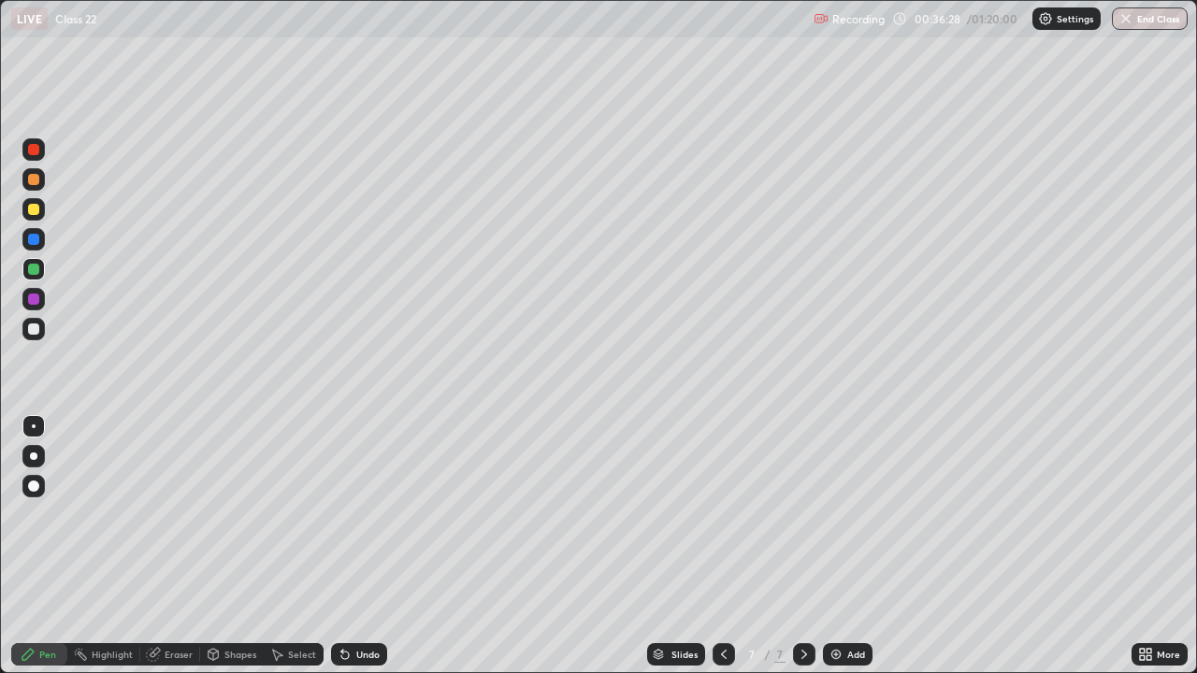
click at [161, 546] on div "Eraser" at bounding box center [170, 654] width 60 height 22
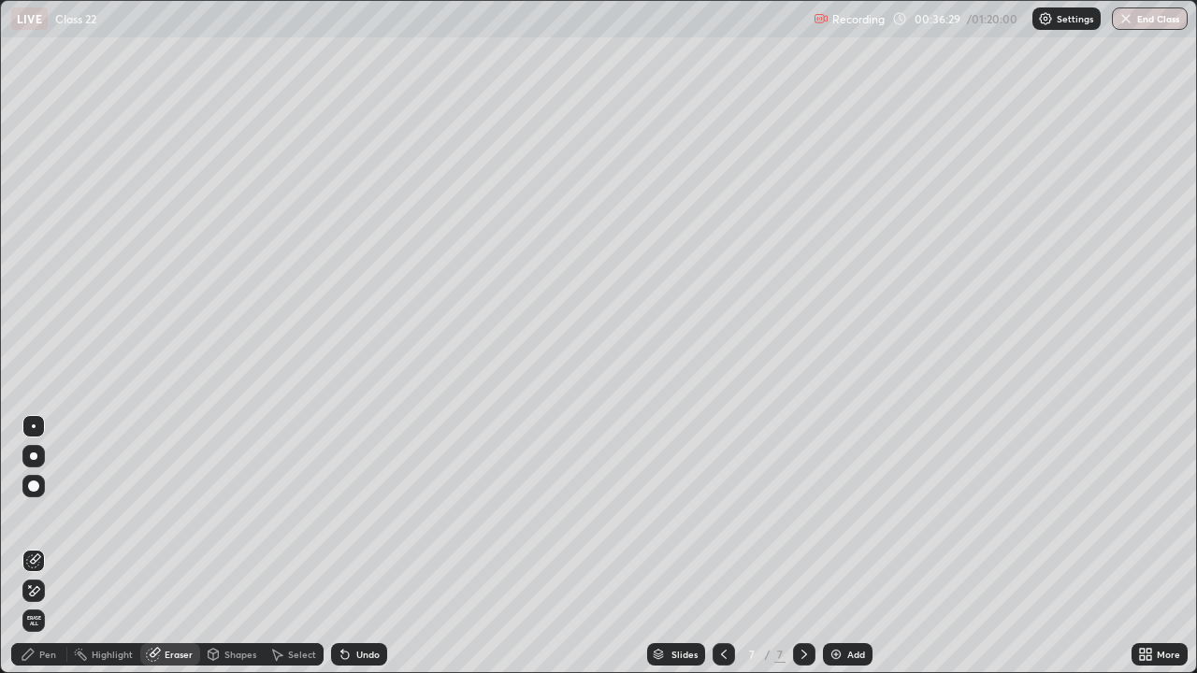
click at [34, 546] on icon at bounding box center [33, 591] width 15 height 16
click at [417, 546] on div "Slides 7 / 7 Add" at bounding box center [759, 654] width 744 height 37
click at [421, 546] on div "Slides 7 / 7 Add" at bounding box center [759, 654] width 744 height 37
click at [356, 546] on div "Undo" at bounding box center [367, 654] width 23 height 9
click at [352, 546] on div "Undo" at bounding box center [359, 654] width 56 height 22
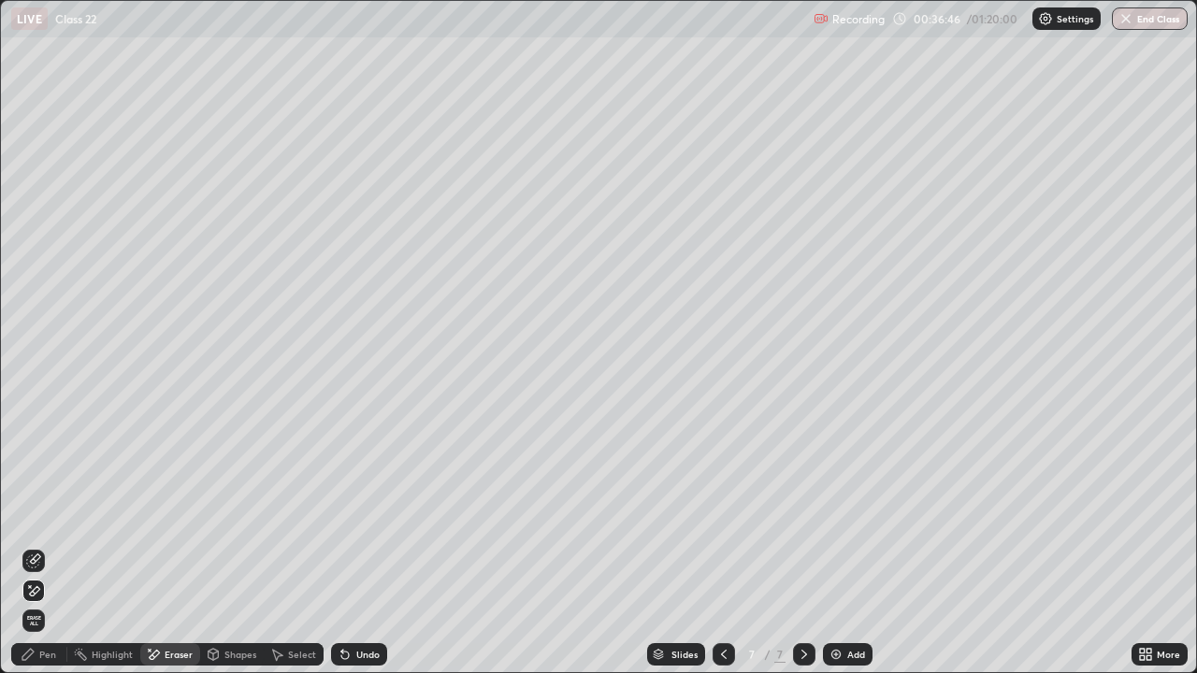
click at [348, 546] on icon at bounding box center [345, 654] width 15 height 15
click at [41, 546] on div "Pen" at bounding box center [47, 654] width 17 height 9
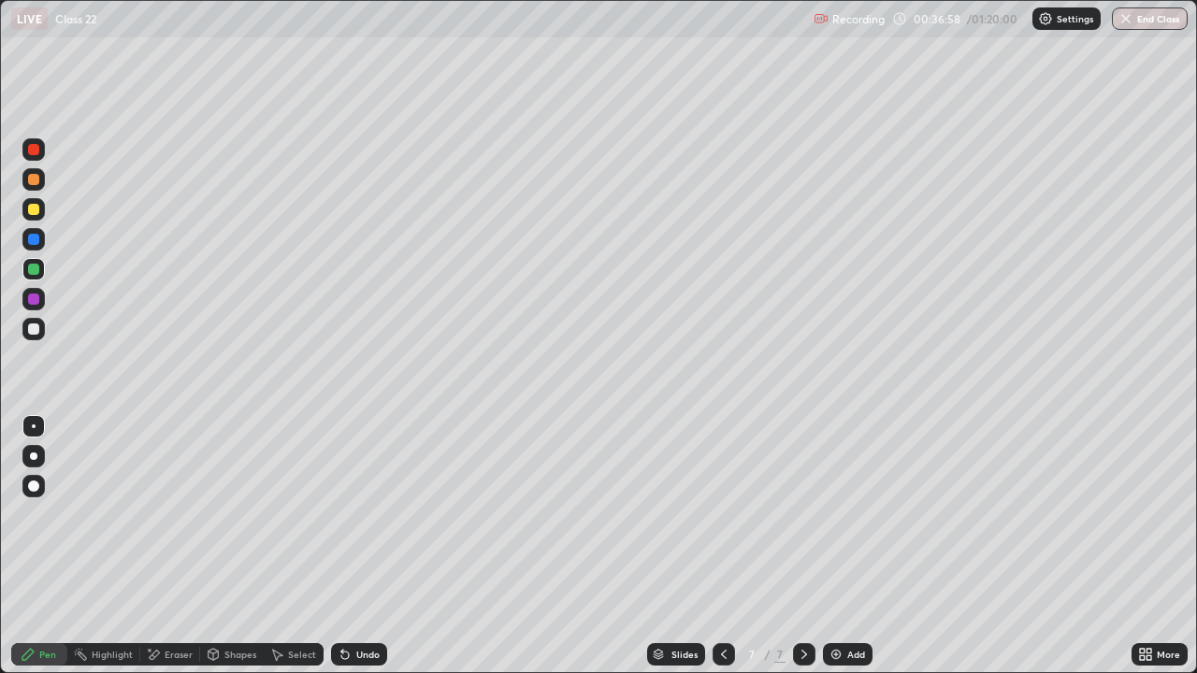
click at [37, 214] on div at bounding box center [33, 209] width 22 height 22
click at [33, 182] on div at bounding box center [33, 179] width 11 height 11
click at [33, 266] on div at bounding box center [33, 269] width 11 height 11
click at [729, 546] on div at bounding box center [723, 654] width 22 height 22
click at [722, 546] on icon at bounding box center [724, 654] width 6 height 9
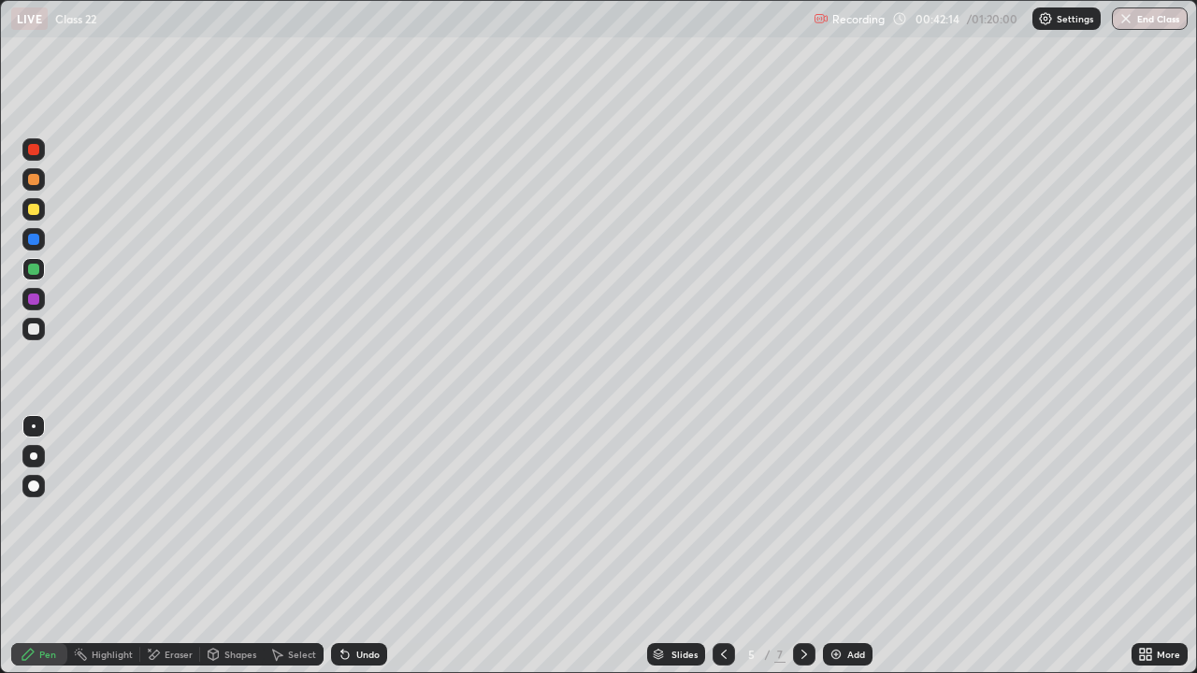
click at [801, 546] on icon at bounding box center [804, 654] width 6 height 9
click at [802, 546] on icon at bounding box center [804, 654] width 15 height 15
click at [800, 546] on icon at bounding box center [804, 654] width 15 height 15
click at [856, 546] on div "Add" at bounding box center [856, 654] width 18 height 9
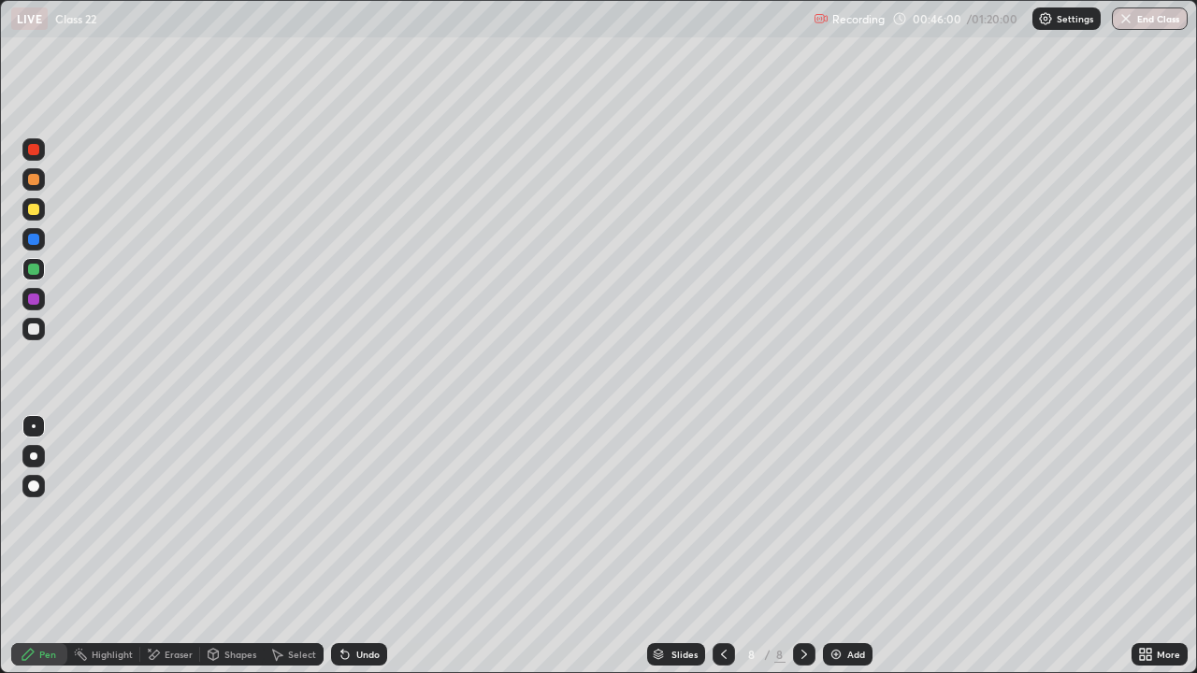
click at [39, 211] on div at bounding box center [33, 209] width 22 height 22
click at [722, 546] on icon at bounding box center [723, 654] width 15 height 15
click at [723, 546] on icon at bounding box center [723, 654] width 15 height 15
click at [802, 546] on icon at bounding box center [804, 654] width 6 height 9
click at [802, 546] on icon at bounding box center [804, 654] width 15 height 15
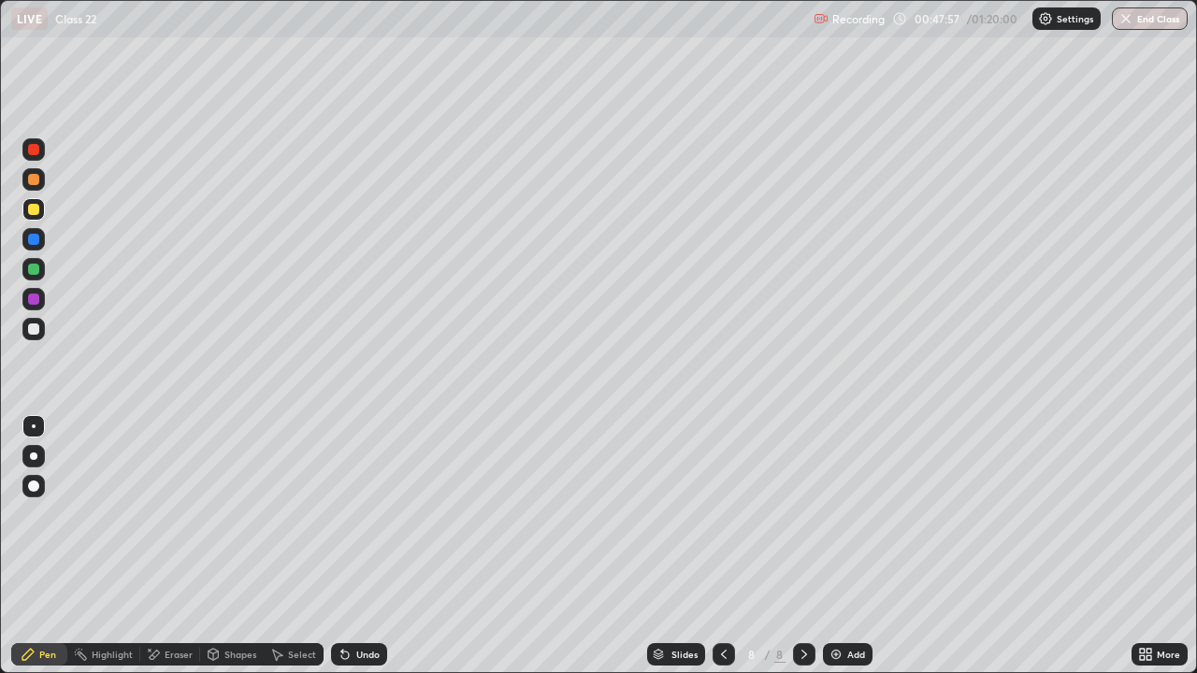
click at [32, 329] on div at bounding box center [33, 329] width 11 height 11
click at [35, 271] on div at bounding box center [33, 269] width 11 height 11
click at [34, 208] on div at bounding box center [33, 209] width 11 height 11
click at [36, 295] on div at bounding box center [33, 299] width 11 height 11
click at [362, 546] on div "Undo" at bounding box center [367, 654] width 23 height 9
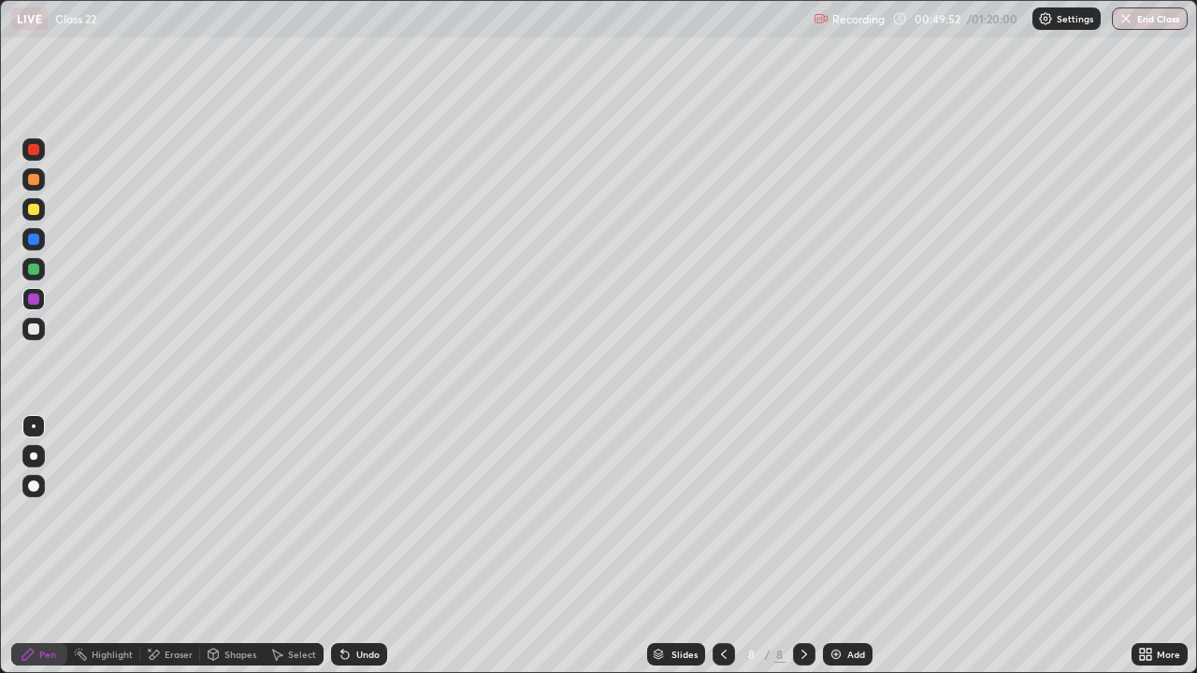
click at [837, 546] on img at bounding box center [835, 654] width 15 height 15
click at [36, 174] on div at bounding box center [33, 179] width 11 height 11
click at [353, 546] on div "Undo" at bounding box center [359, 654] width 56 height 22
click at [356, 546] on div "Undo" at bounding box center [367, 654] width 23 height 9
click at [34, 327] on div at bounding box center [33, 329] width 11 height 11
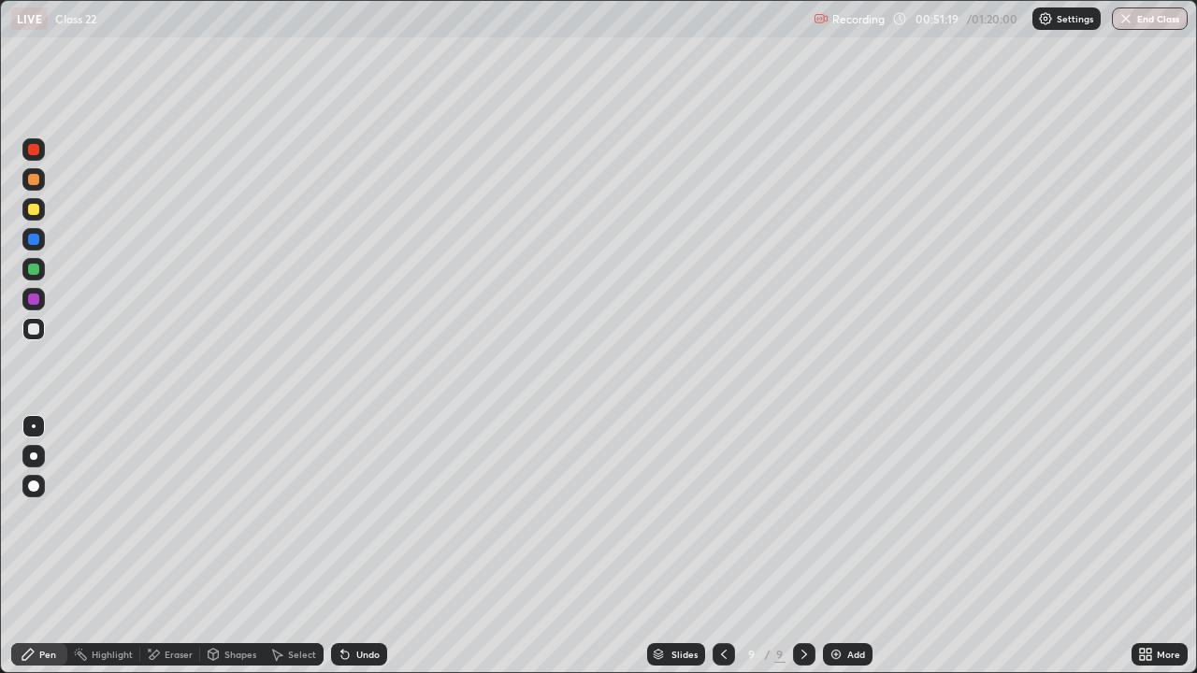
click at [722, 546] on icon at bounding box center [723, 654] width 15 height 15
click at [800, 546] on icon at bounding box center [804, 654] width 15 height 15
click at [797, 546] on icon at bounding box center [804, 654] width 15 height 15
click at [725, 546] on icon at bounding box center [723, 654] width 15 height 15
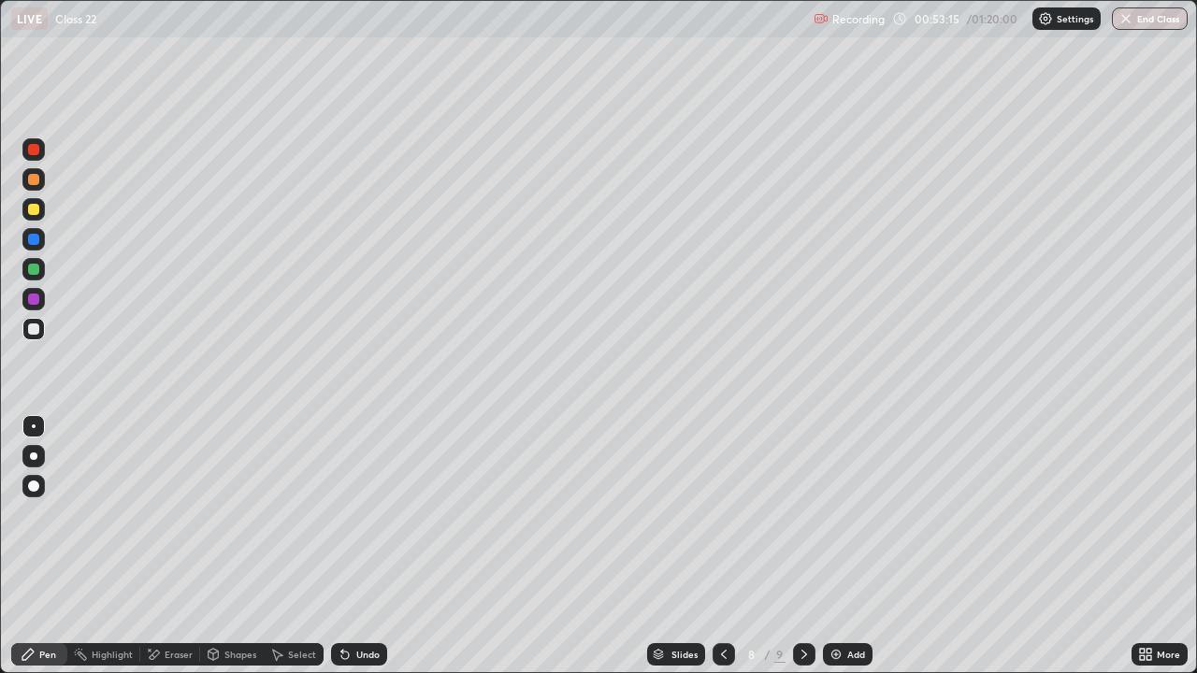
click at [802, 546] on icon at bounding box center [804, 654] width 15 height 15
click at [803, 546] on icon at bounding box center [804, 654] width 6 height 9
click at [846, 546] on div "Add" at bounding box center [848, 654] width 50 height 22
click at [37, 209] on div at bounding box center [33, 209] width 11 height 11
click at [722, 546] on icon at bounding box center [723, 654] width 6 height 9
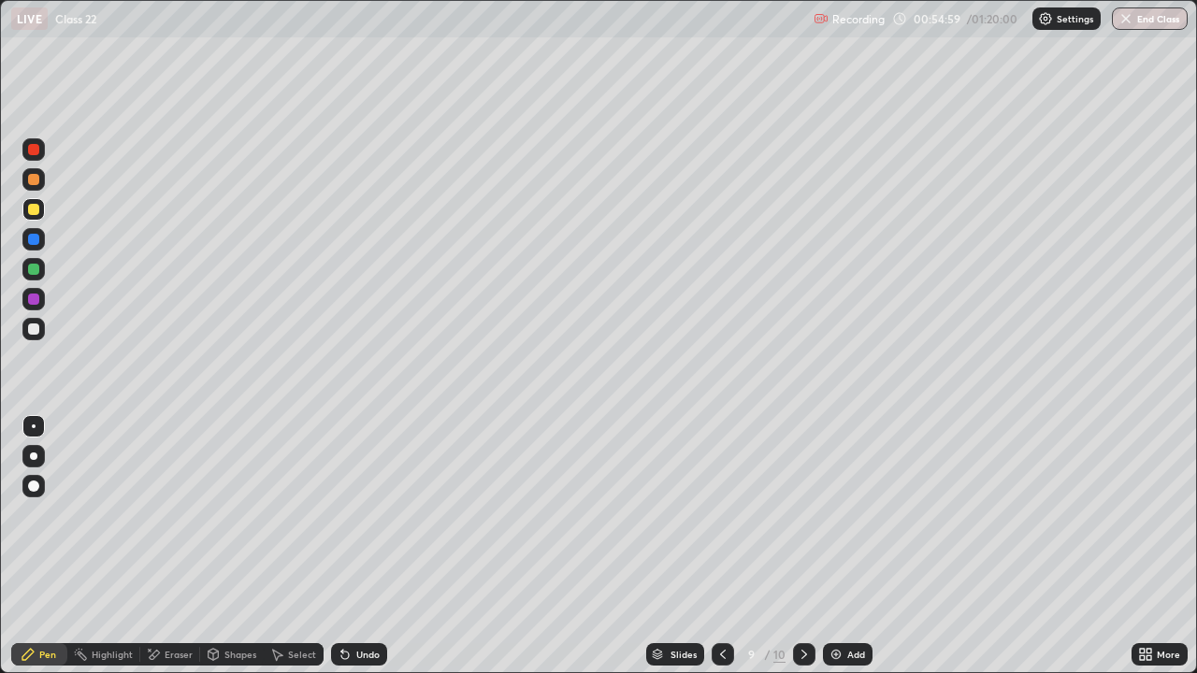
click at [721, 546] on icon at bounding box center [722, 654] width 15 height 15
click at [800, 546] on icon at bounding box center [804, 654] width 15 height 15
click at [720, 546] on icon at bounding box center [723, 654] width 6 height 9
click at [802, 546] on icon at bounding box center [804, 654] width 15 height 15
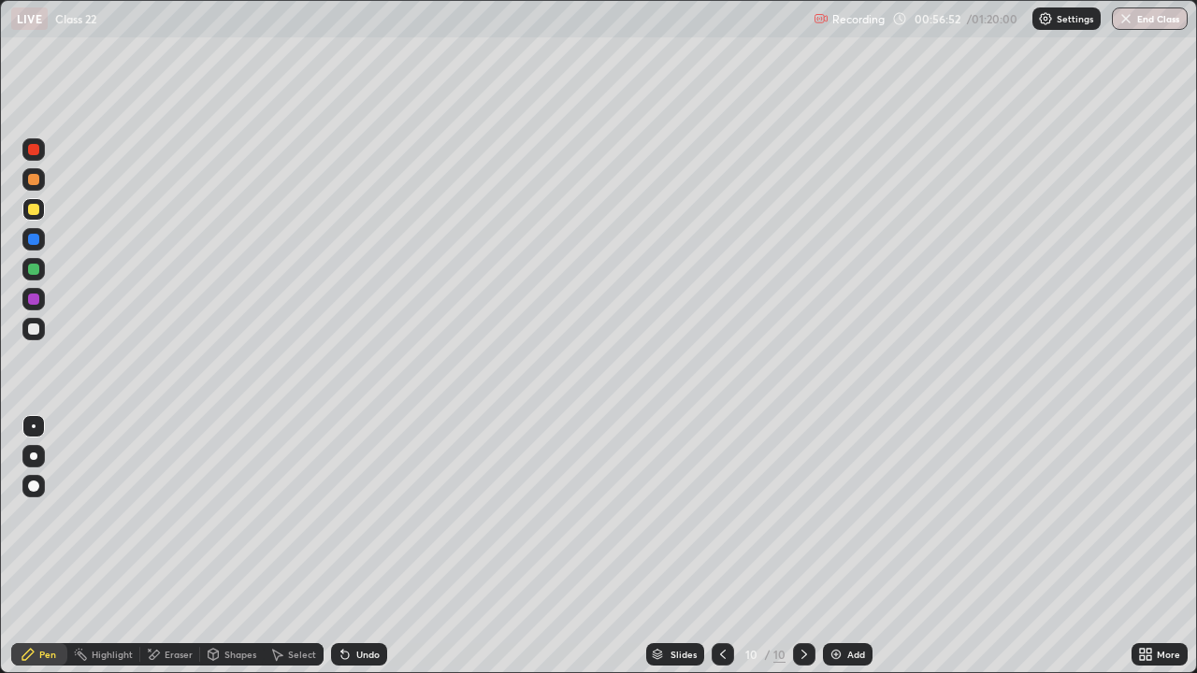
click at [723, 546] on icon at bounding box center [722, 654] width 15 height 15
click at [799, 546] on icon at bounding box center [804, 654] width 15 height 15
click at [33, 327] on div at bounding box center [33, 329] width 11 height 11
click at [802, 546] on icon at bounding box center [804, 654] width 15 height 15
click at [834, 546] on img at bounding box center [835, 654] width 15 height 15
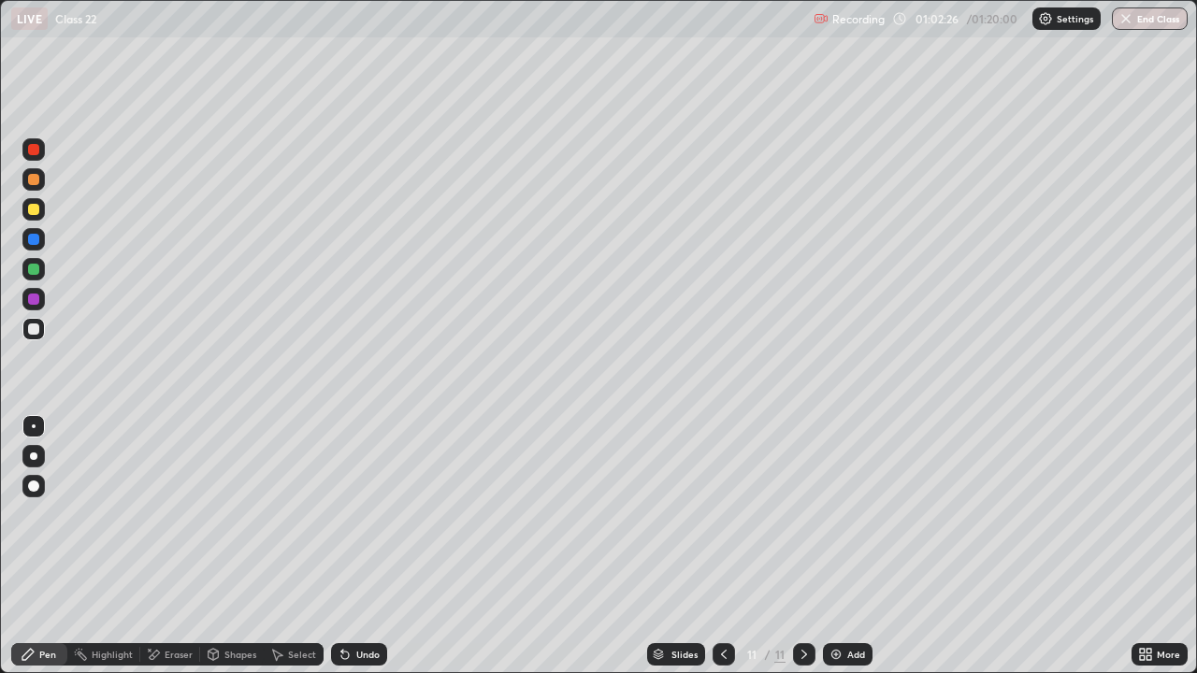
click at [34, 208] on div at bounding box center [33, 209] width 11 height 11
click at [719, 546] on icon at bounding box center [723, 654] width 15 height 15
click at [799, 546] on icon at bounding box center [804, 654] width 15 height 15
click at [719, 546] on icon at bounding box center [723, 654] width 15 height 15
click at [36, 332] on div at bounding box center [33, 329] width 11 height 11
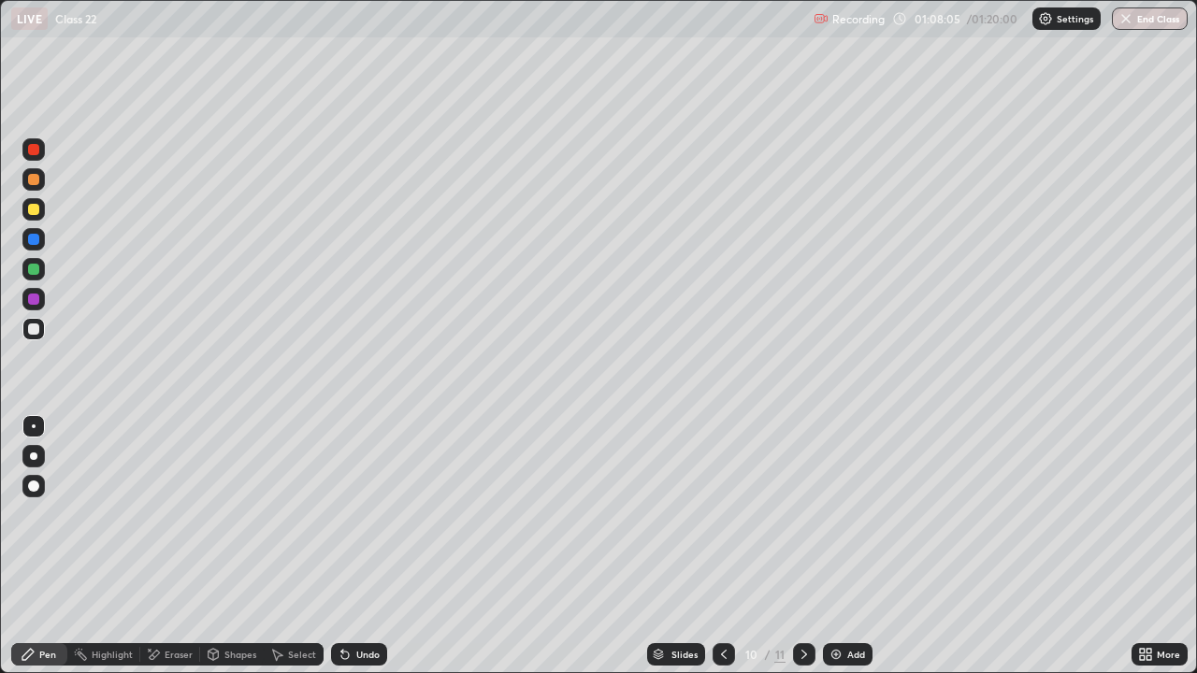
click at [31, 274] on div at bounding box center [33, 269] width 11 height 11
click at [33, 324] on div at bounding box center [33, 329] width 11 height 11
click at [286, 546] on div "Select" at bounding box center [294, 654] width 60 height 22
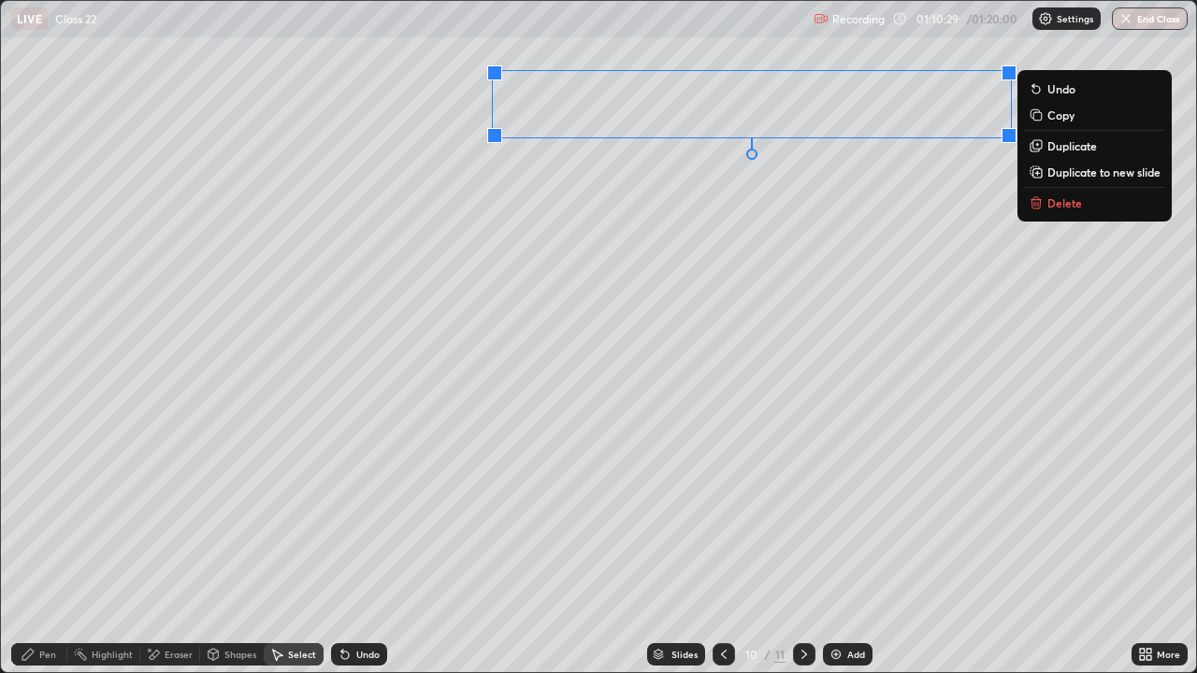
click at [1050, 169] on p "Duplicate to new slide" at bounding box center [1103, 172] width 113 height 15
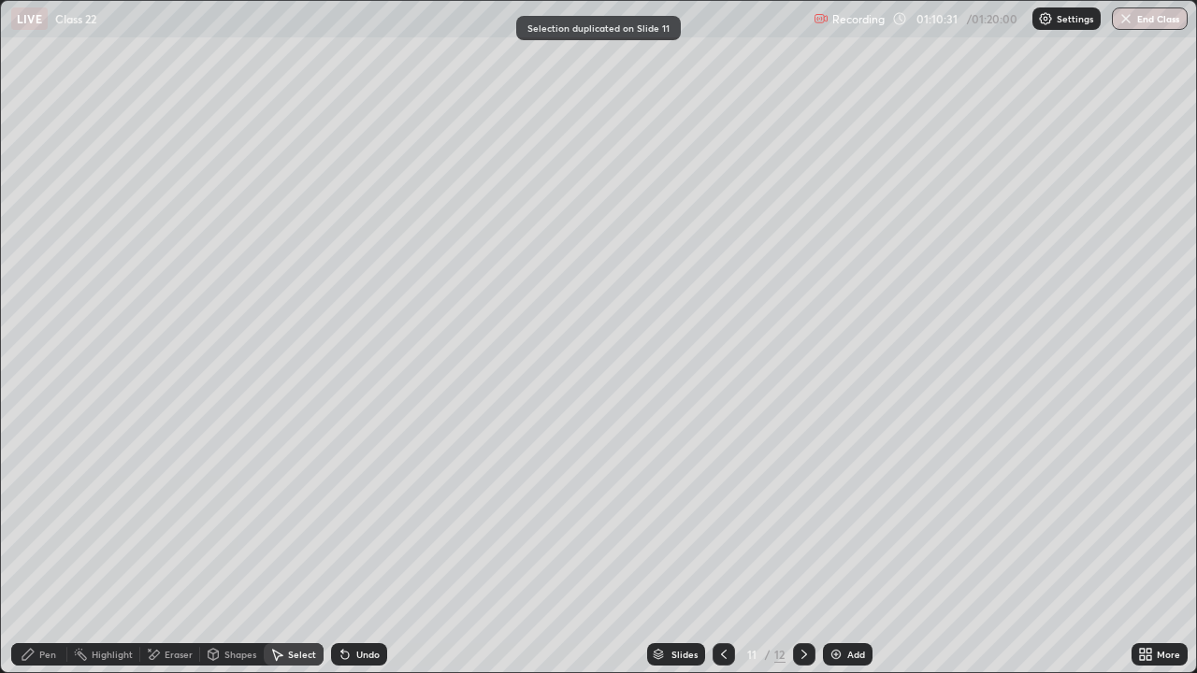
click at [43, 546] on div "Pen" at bounding box center [47, 654] width 17 height 9
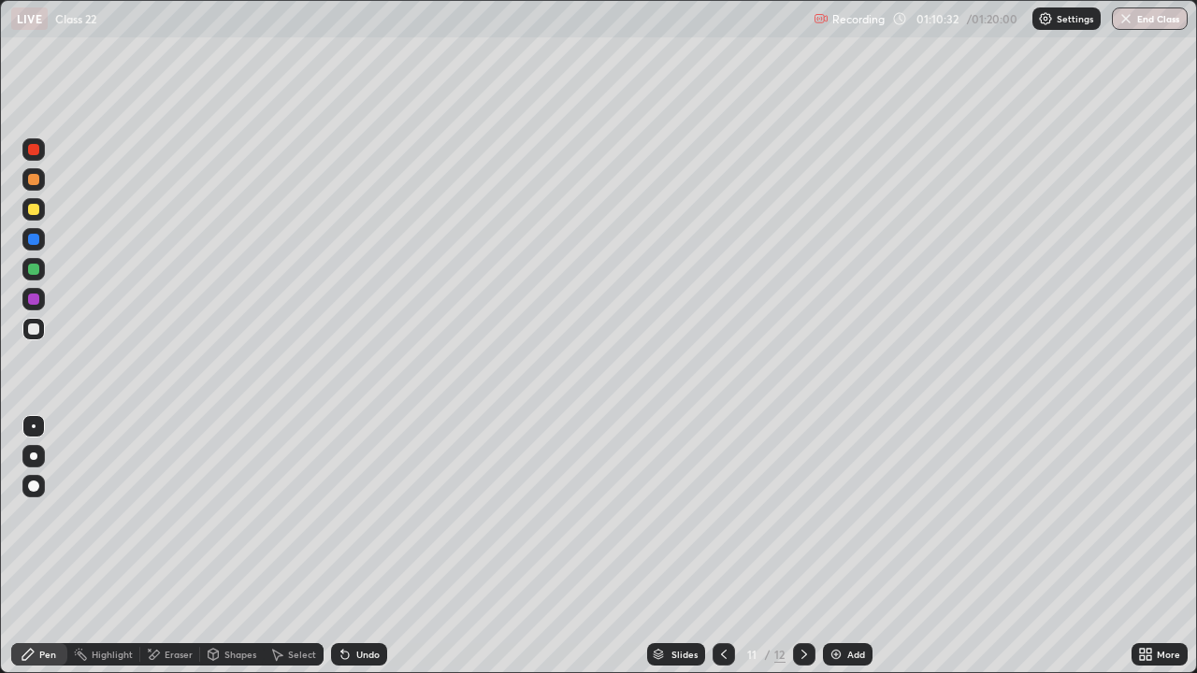
click at [36, 212] on div at bounding box center [33, 209] width 11 height 11
click at [36, 331] on div at bounding box center [33, 329] width 11 height 11
click at [29, 266] on div at bounding box center [33, 269] width 11 height 11
click at [35, 204] on div at bounding box center [33, 209] width 11 height 11
click at [37, 180] on div at bounding box center [33, 179] width 11 height 11
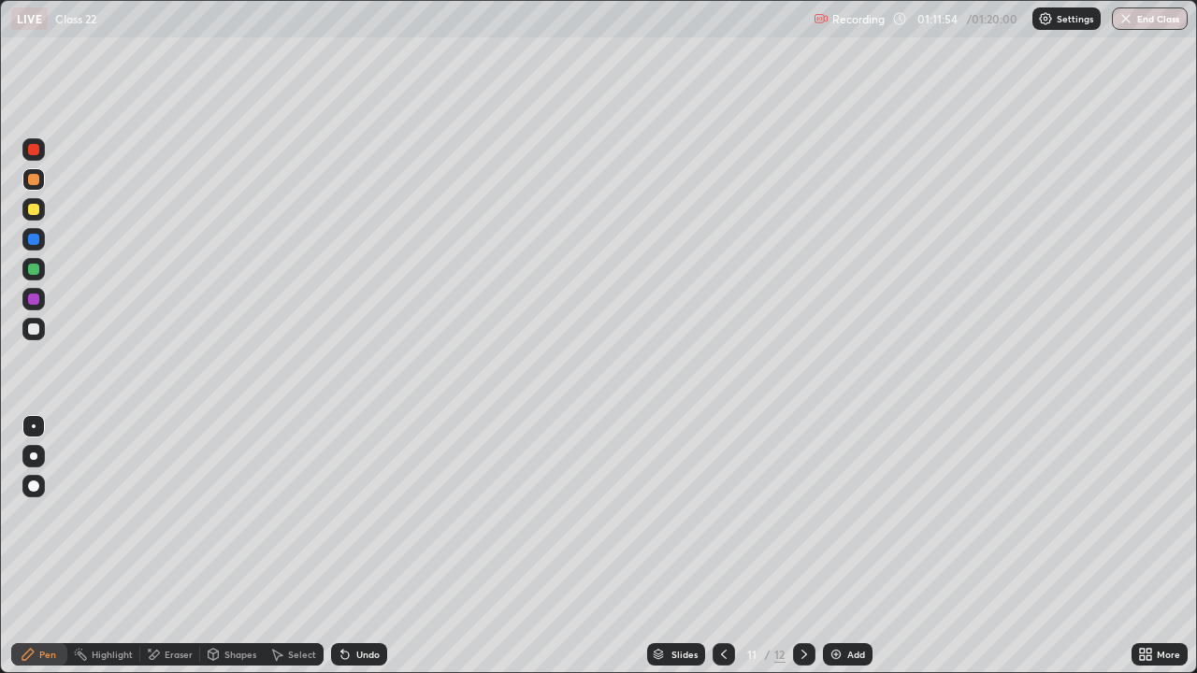
click at [722, 546] on icon at bounding box center [723, 654] width 15 height 15
click at [802, 546] on icon at bounding box center [804, 654] width 6 height 9
click at [720, 546] on icon at bounding box center [723, 654] width 15 height 15
click at [807, 546] on div at bounding box center [804, 654] width 22 height 22
click at [356, 546] on div "Undo" at bounding box center [367, 654] width 23 height 9
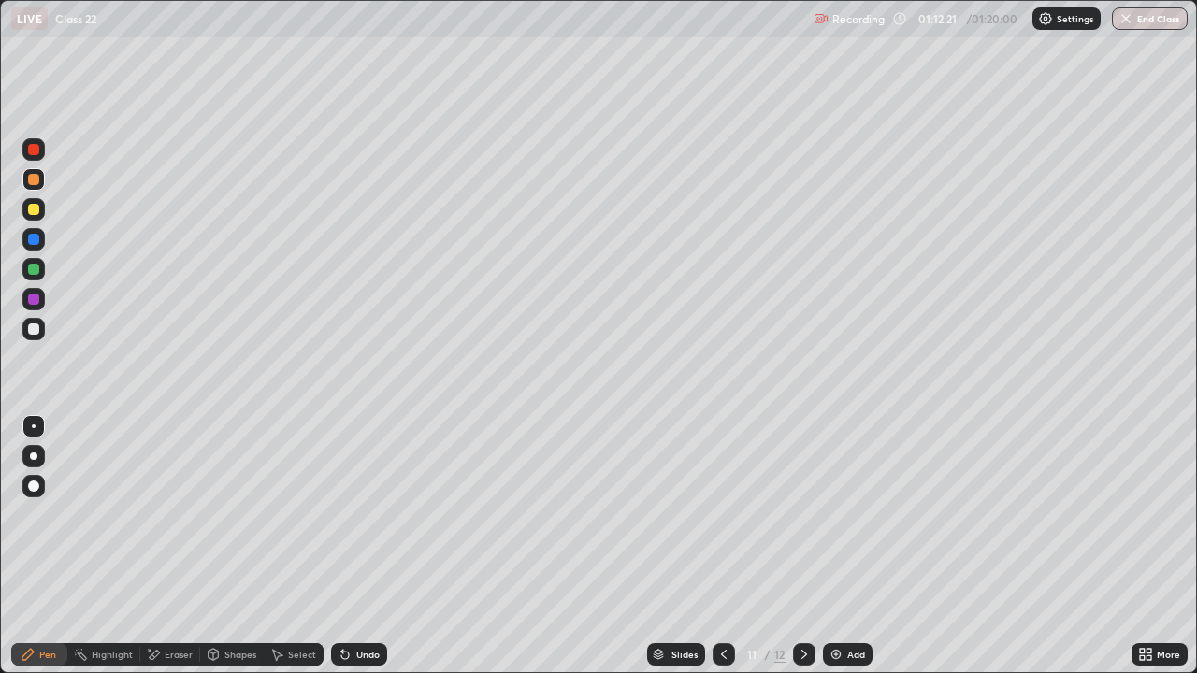
click at [36, 300] on div at bounding box center [33, 299] width 11 height 11
click at [724, 546] on icon at bounding box center [723, 654] width 15 height 15
click at [800, 546] on icon at bounding box center [804, 654] width 15 height 15
click at [719, 546] on icon at bounding box center [723, 654] width 15 height 15
click at [802, 546] on icon at bounding box center [804, 654] width 6 height 9
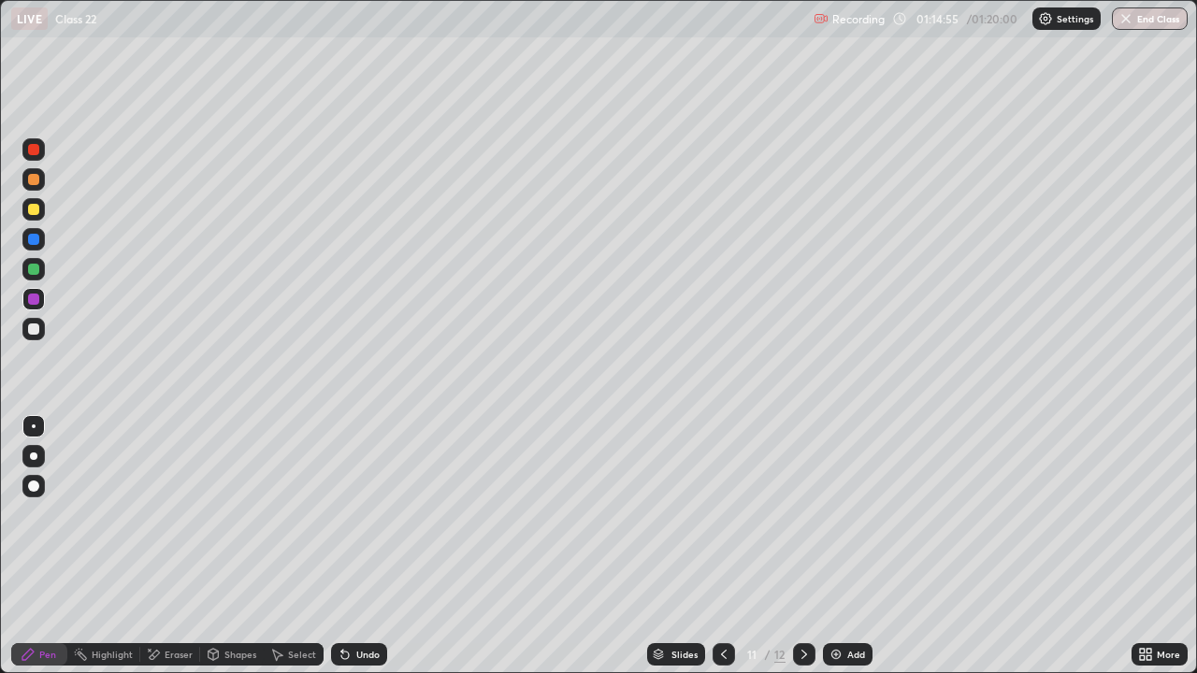
click at [722, 546] on icon at bounding box center [723, 654] width 15 height 15
click at [802, 546] on icon at bounding box center [804, 654] width 15 height 15
click at [801, 546] on icon at bounding box center [804, 654] width 6 height 9
click at [1136, 19] on button "End Class" at bounding box center [1151, 18] width 74 height 22
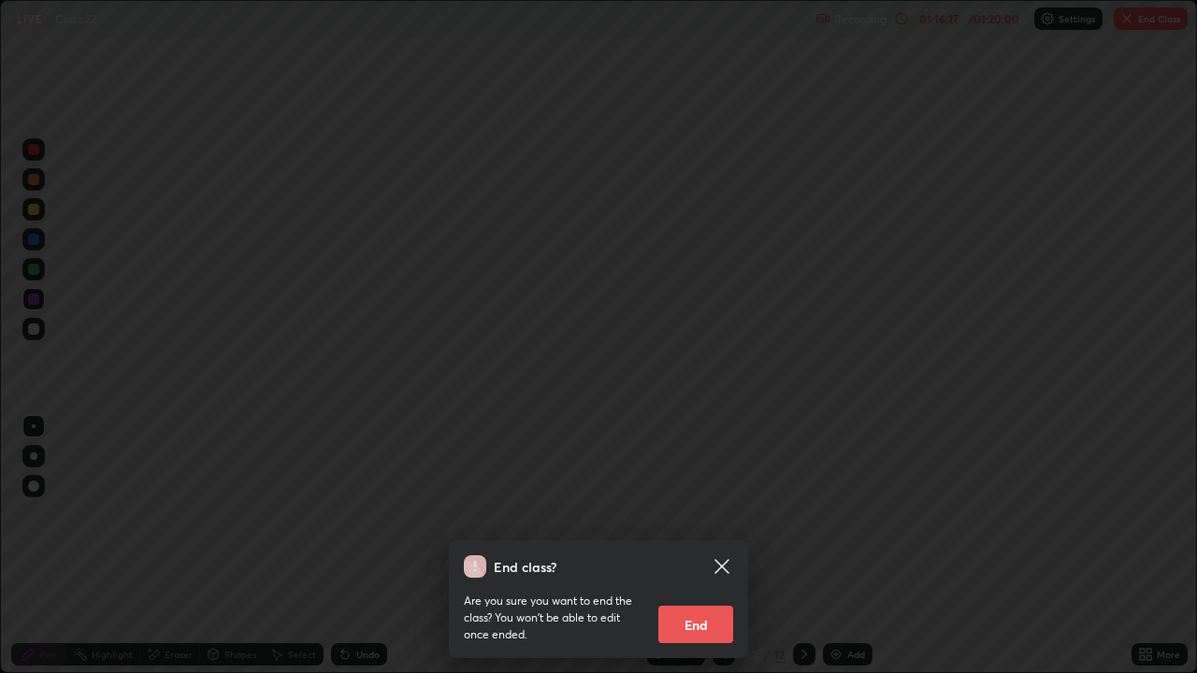
click at [675, 546] on button "End" at bounding box center [695, 624] width 75 height 37
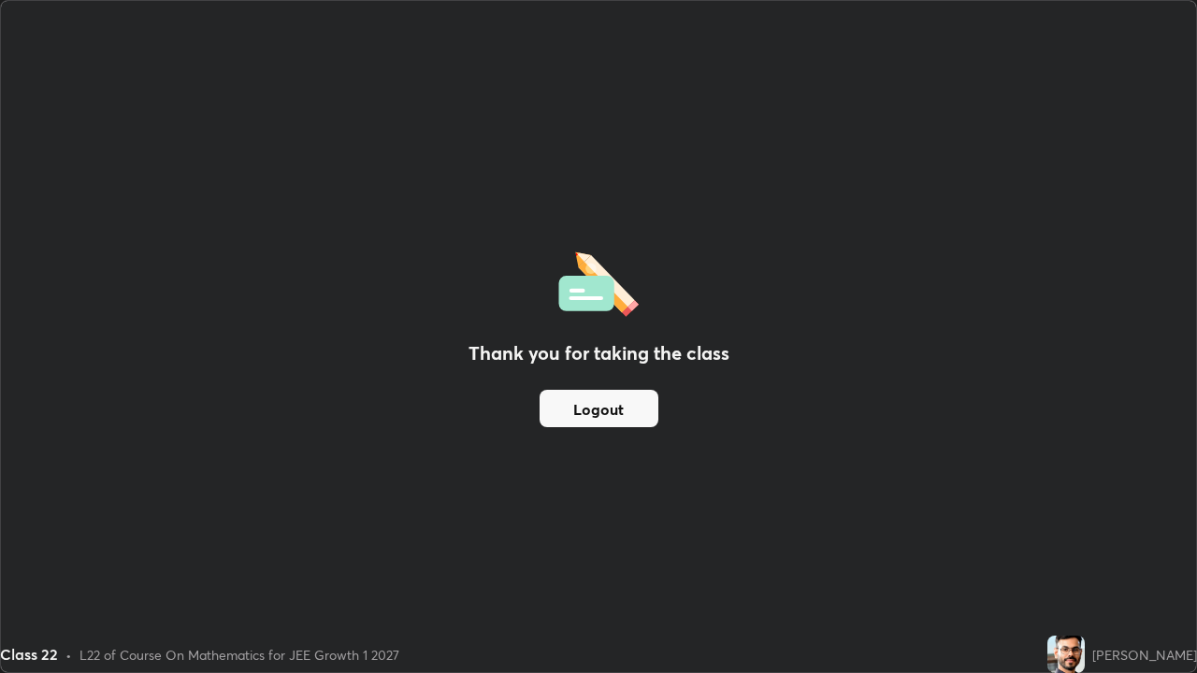
click at [611, 408] on button "Logout" at bounding box center [599, 408] width 119 height 37
